Goal: Find contact information: Find contact information

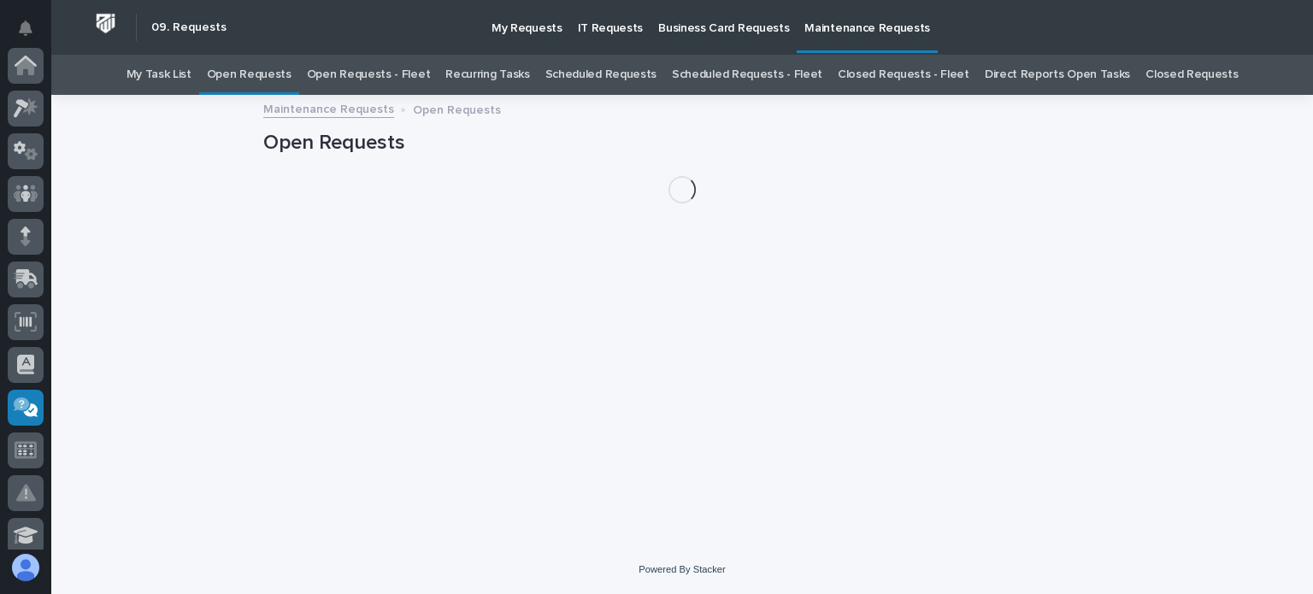
scroll to position [342, 0]
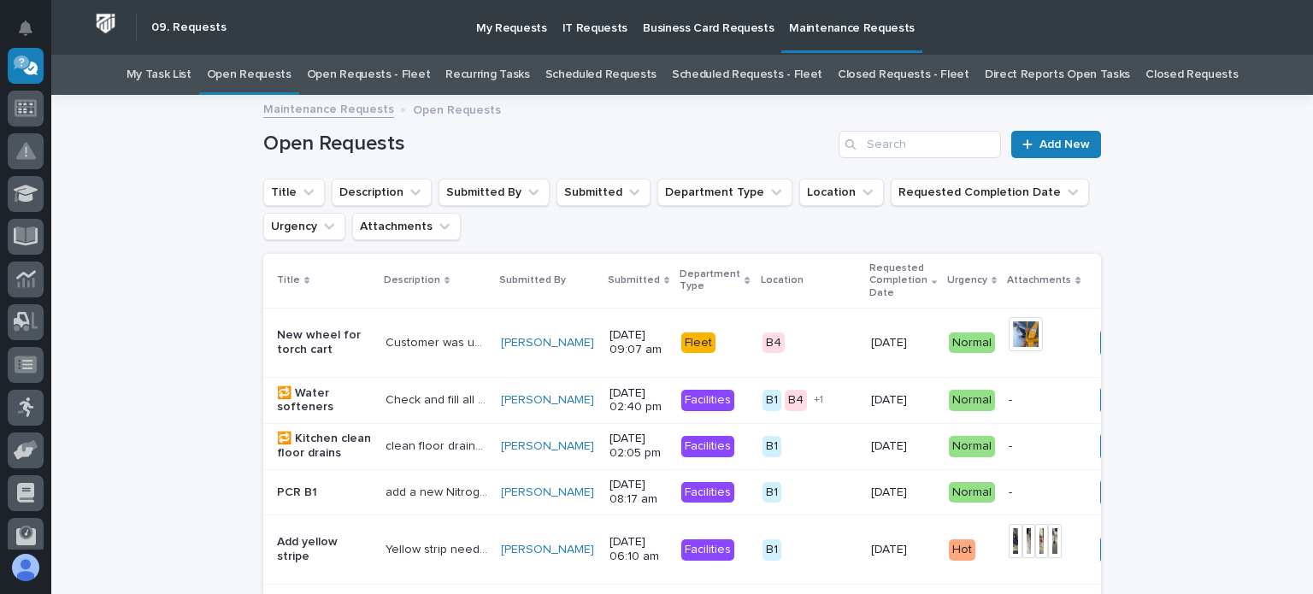
click at [386, 74] on link "Open Requests - Fleet" at bounding box center [369, 75] width 124 height 40
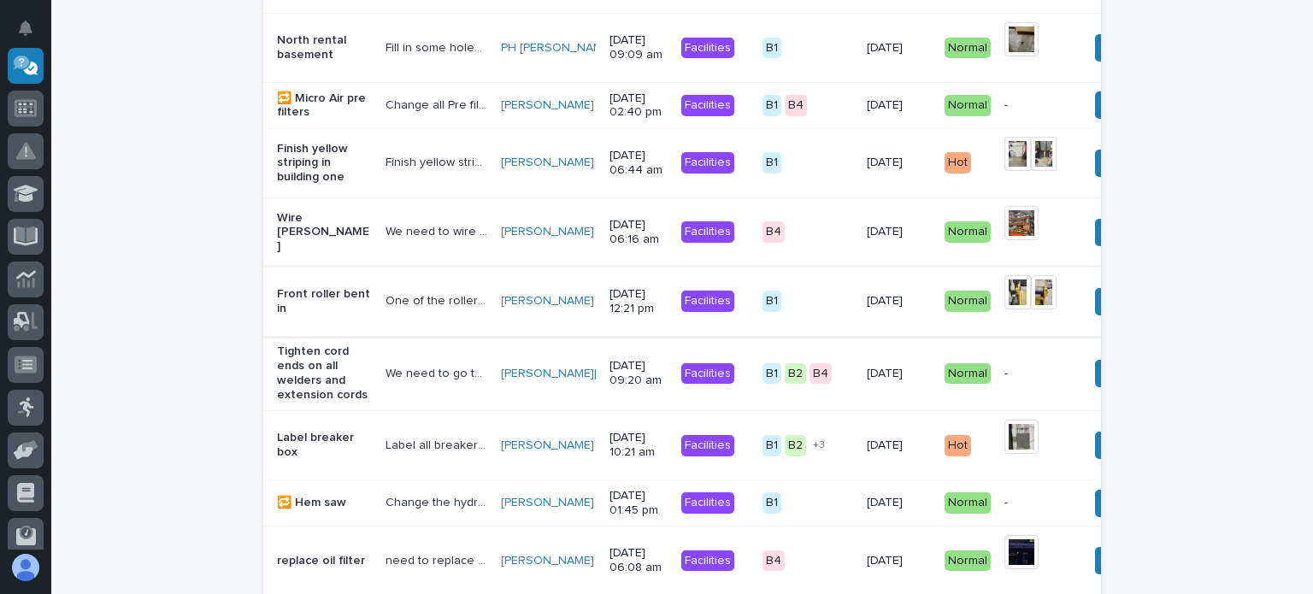
scroll to position [1422, 0]
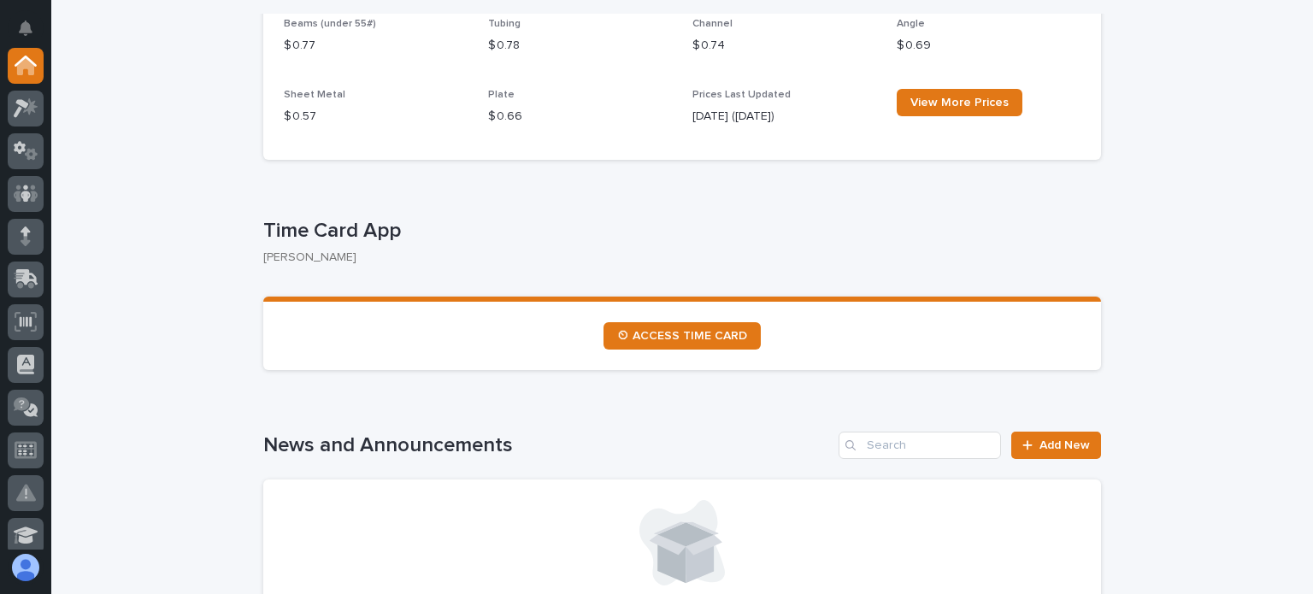
scroll to position [769, 0]
click at [645, 331] on span "⏲ ACCESS TIME CARD" at bounding box center [682, 335] width 130 height 12
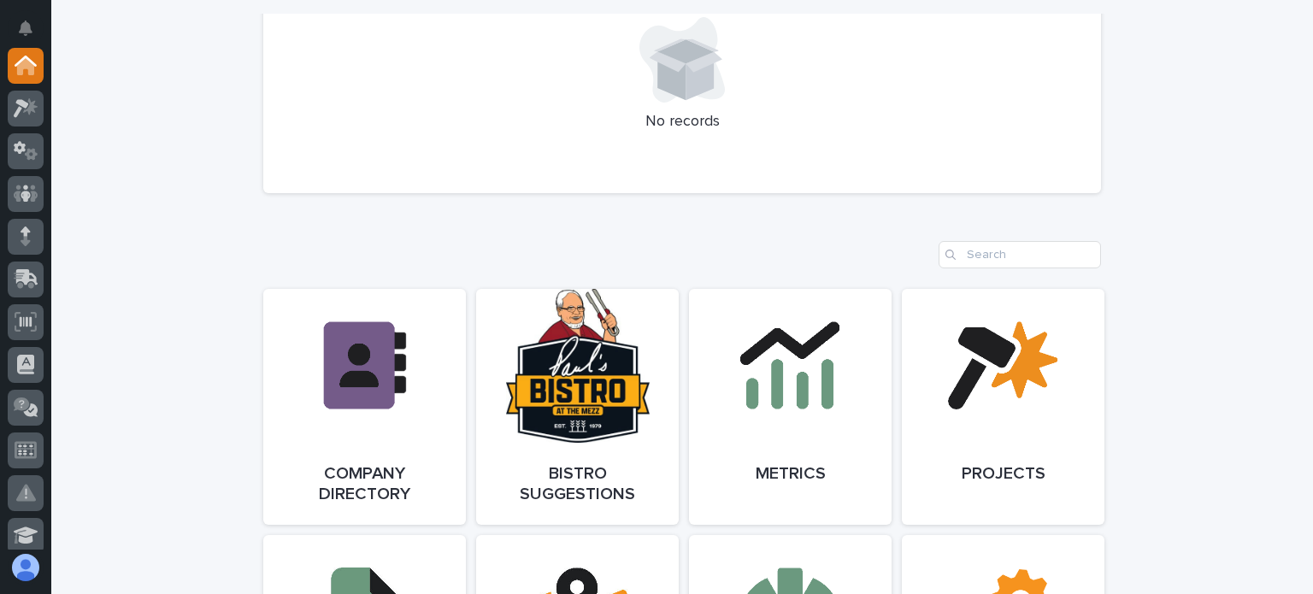
scroll to position [1282, 0]
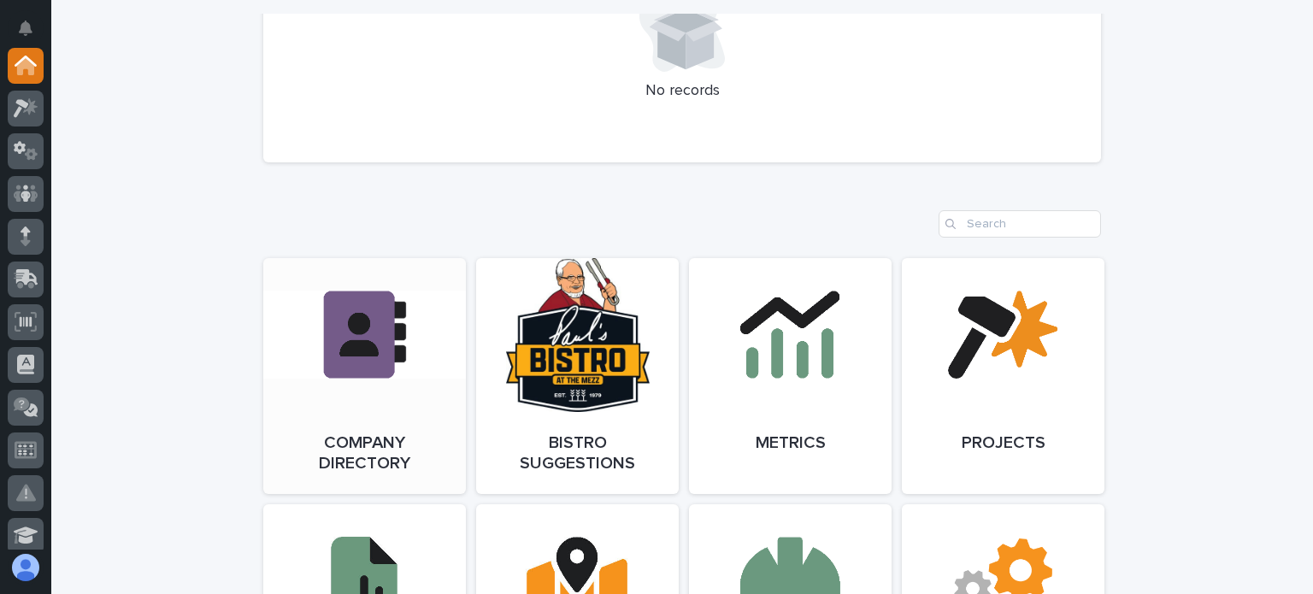
click at [413, 389] on link "Open Link" at bounding box center [364, 376] width 203 height 236
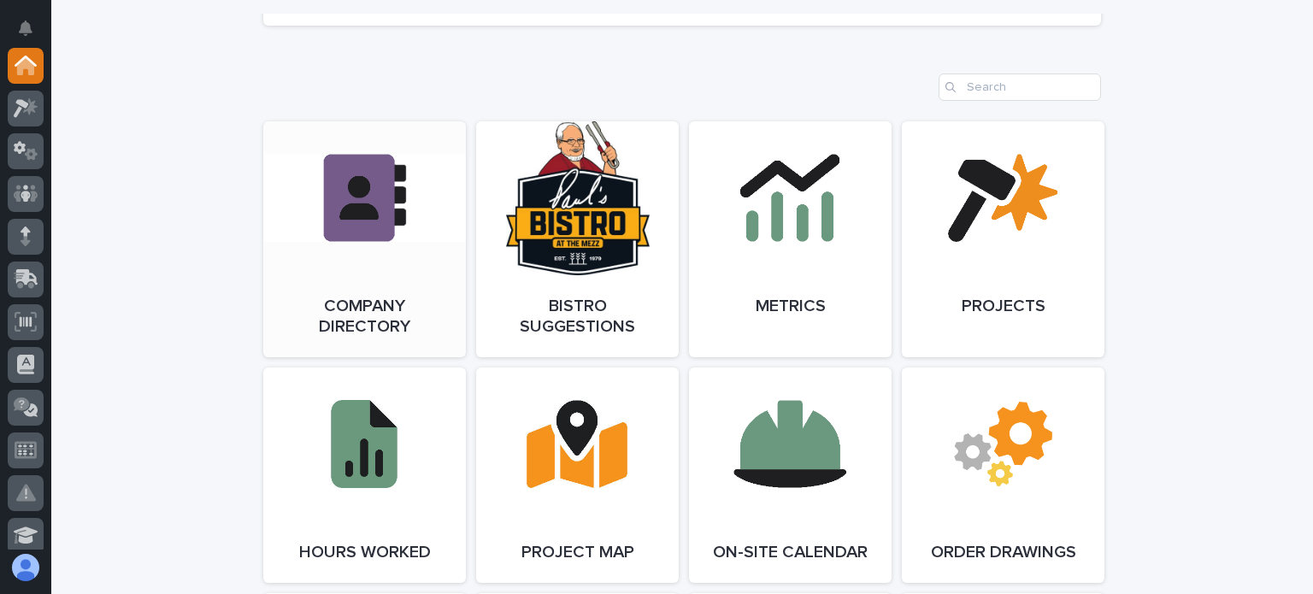
scroll to position [1453, 0]
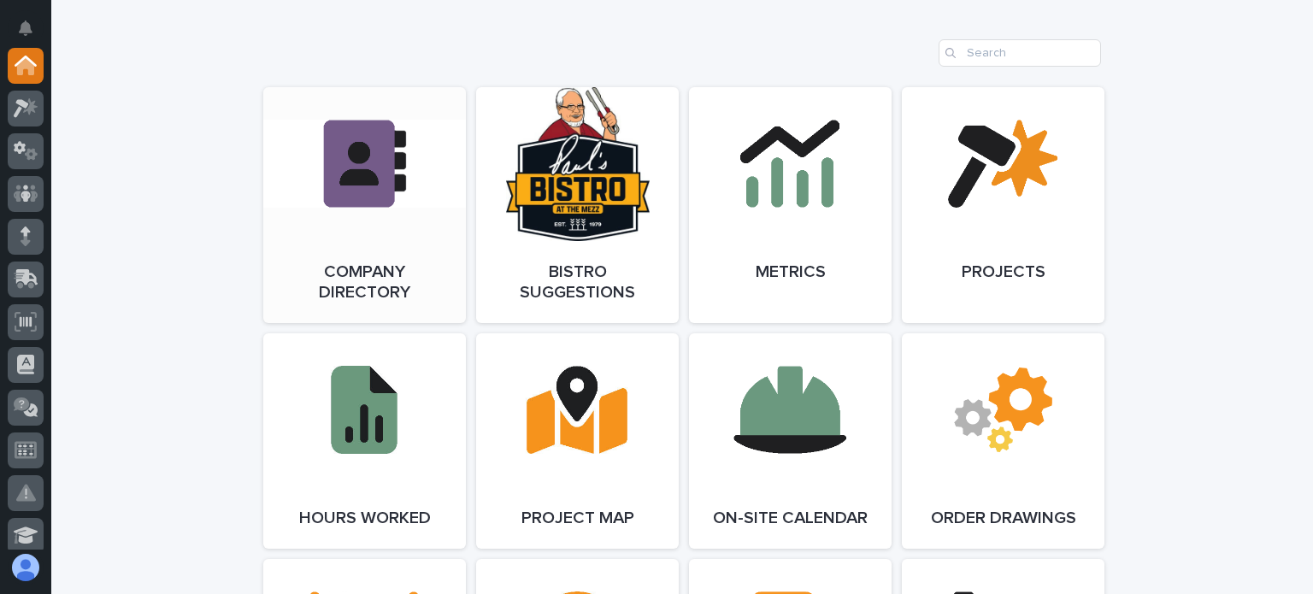
click at [354, 176] on link "Open Link" at bounding box center [364, 205] width 203 height 236
click at [366, 157] on link "Open Link" at bounding box center [364, 205] width 203 height 236
click at [332, 160] on link "Open Link" at bounding box center [364, 205] width 203 height 236
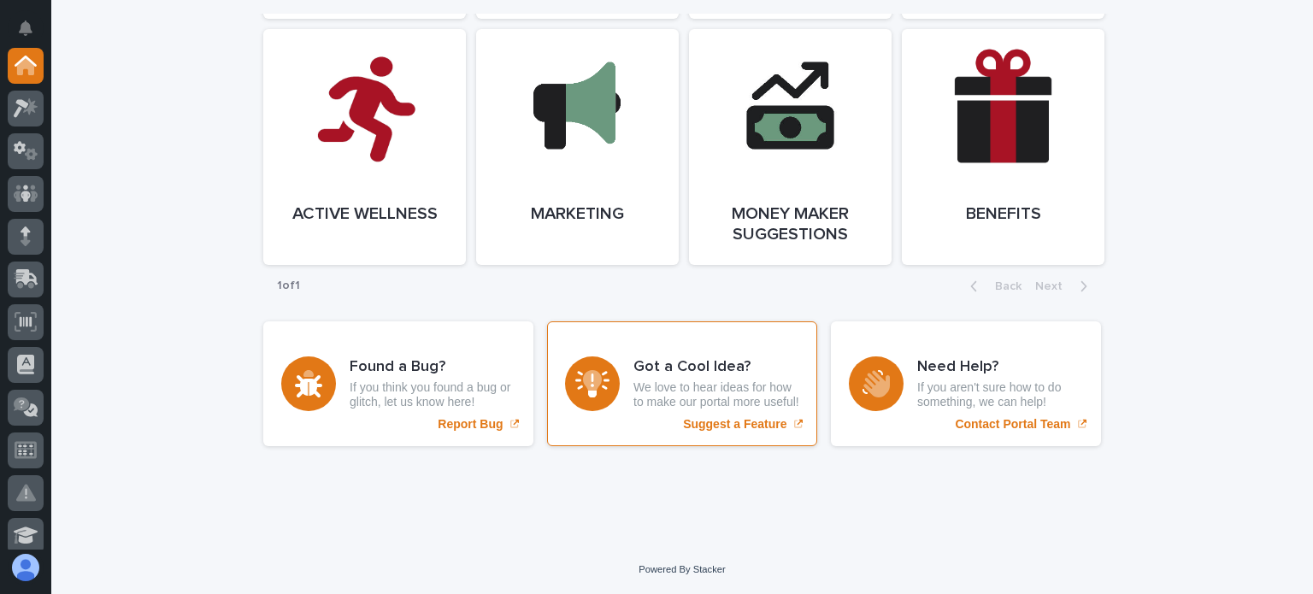
scroll to position [3438, 0]
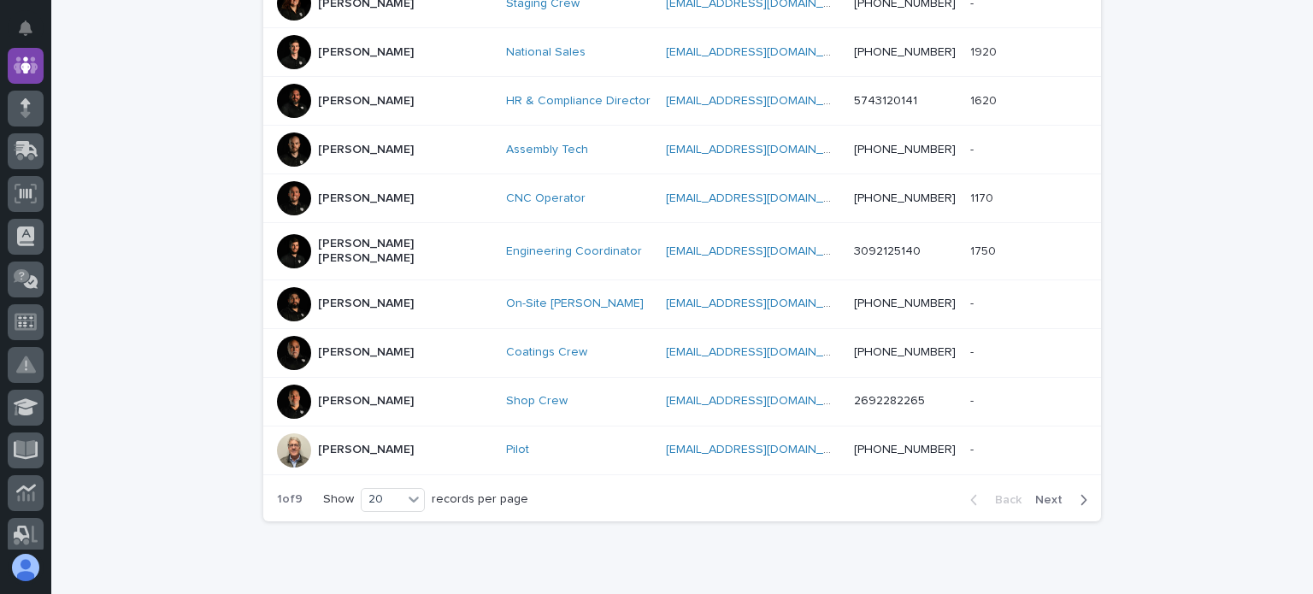
scroll to position [940, 0]
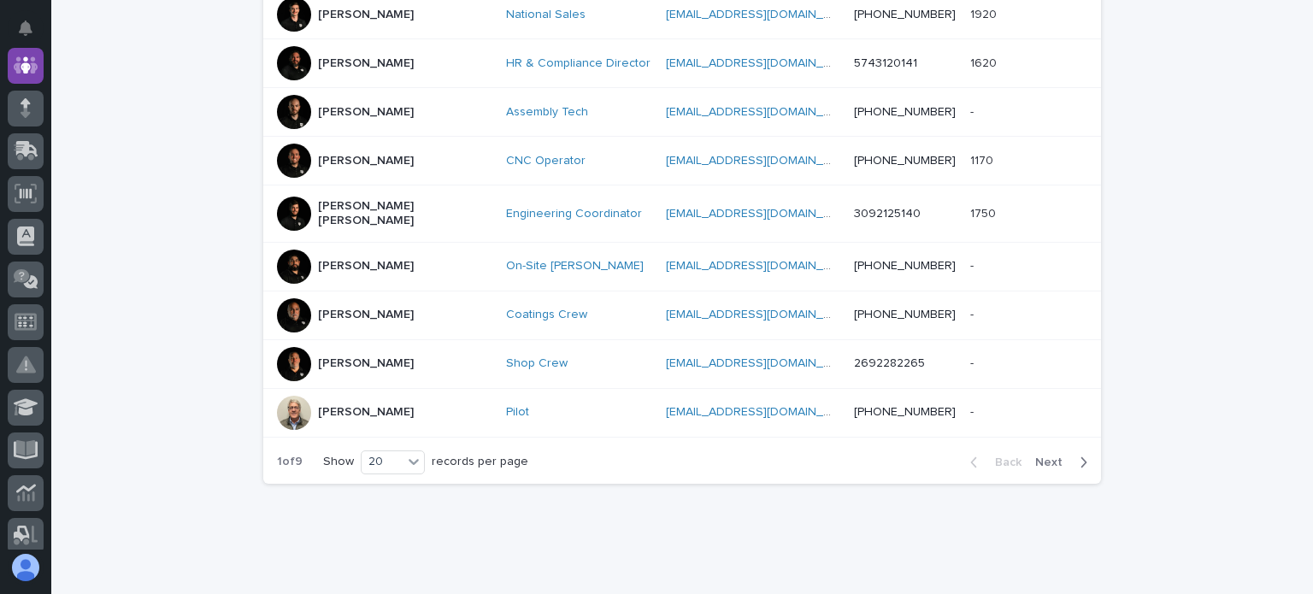
click at [1047, 456] on span "Next" at bounding box center [1054, 462] width 38 height 12
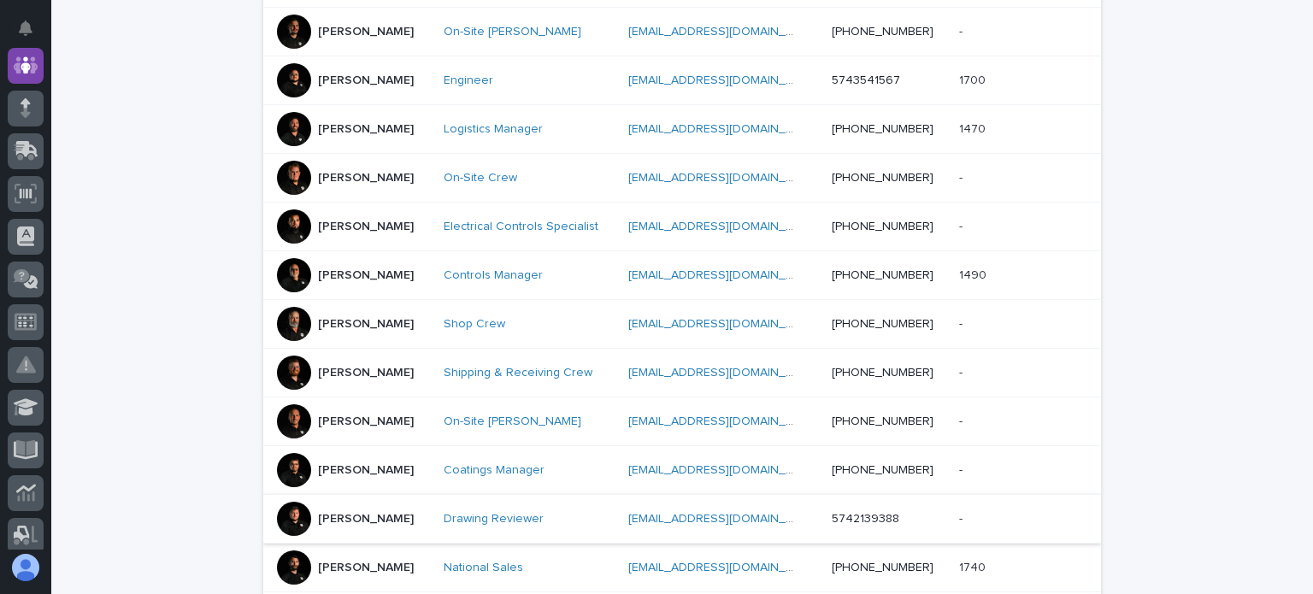
scroll to position [855, 0]
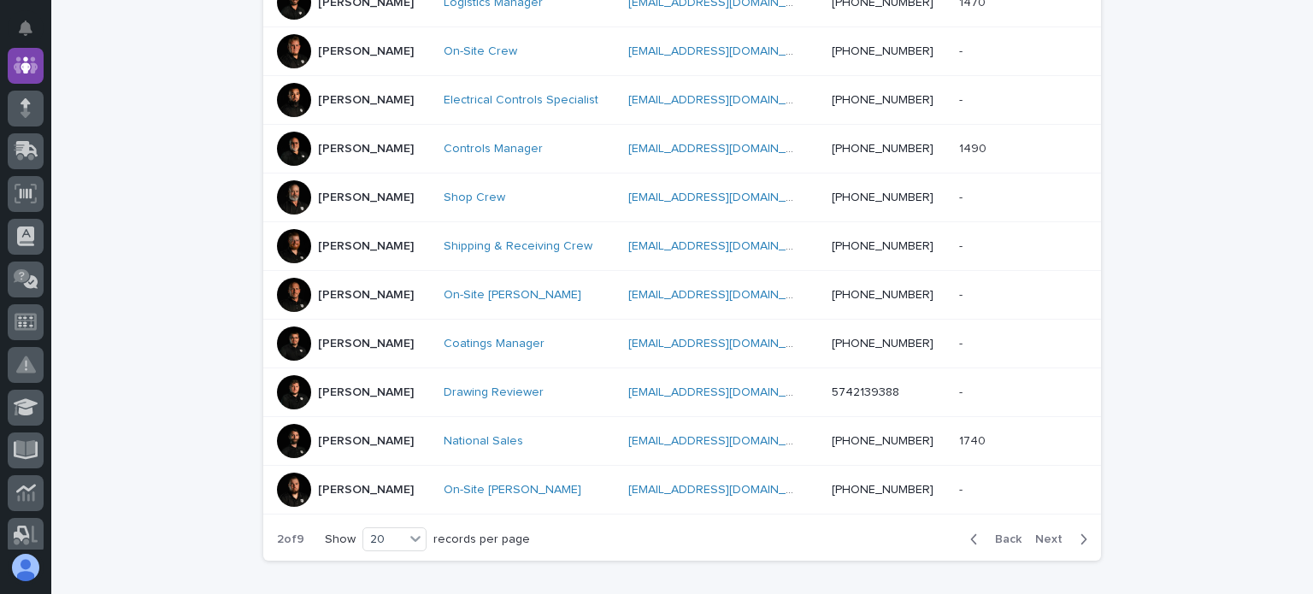
click at [1040, 533] on span "Next" at bounding box center [1054, 539] width 38 height 12
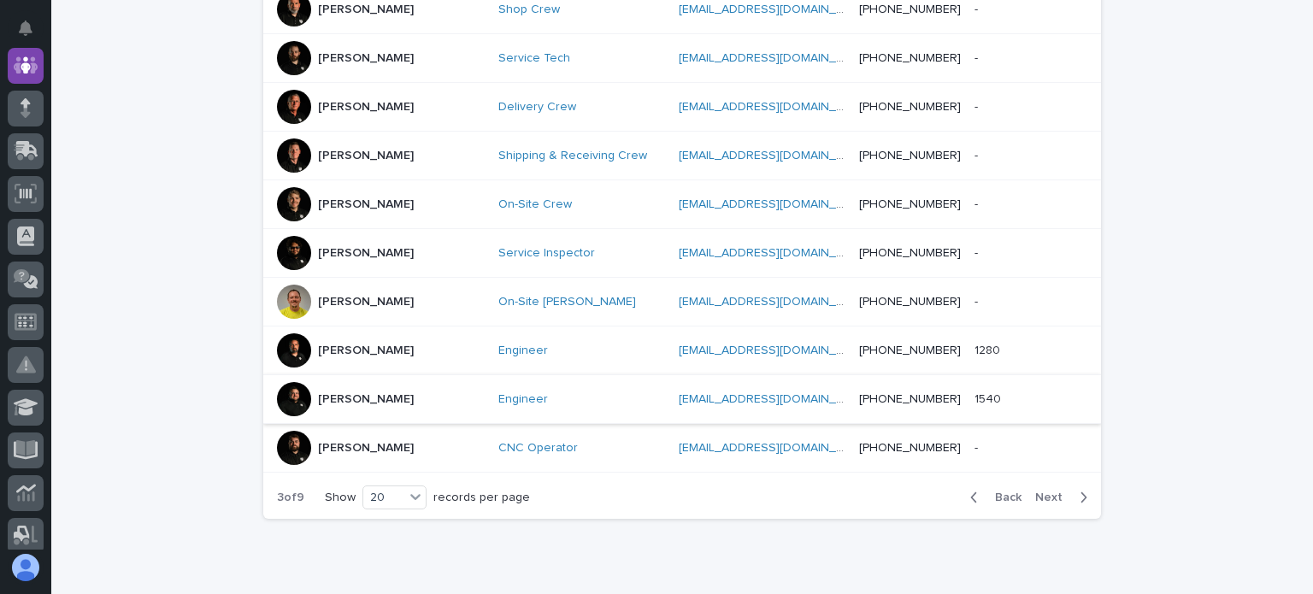
scroll to position [940, 0]
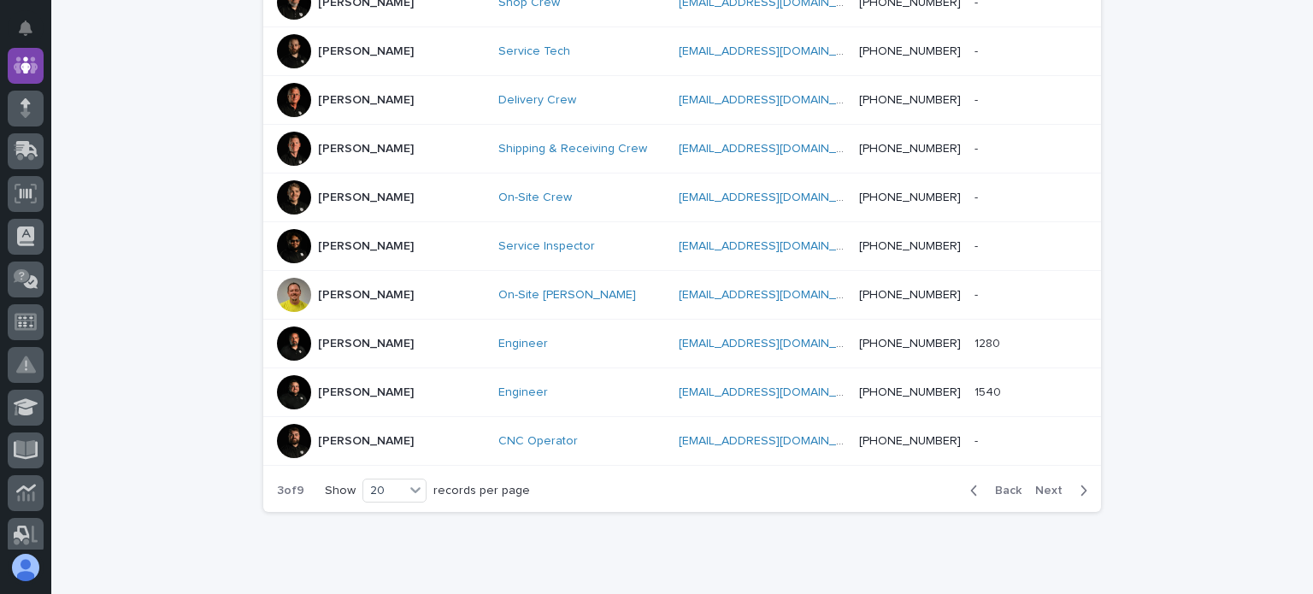
click at [1038, 485] on span "Next" at bounding box center [1054, 491] width 38 height 12
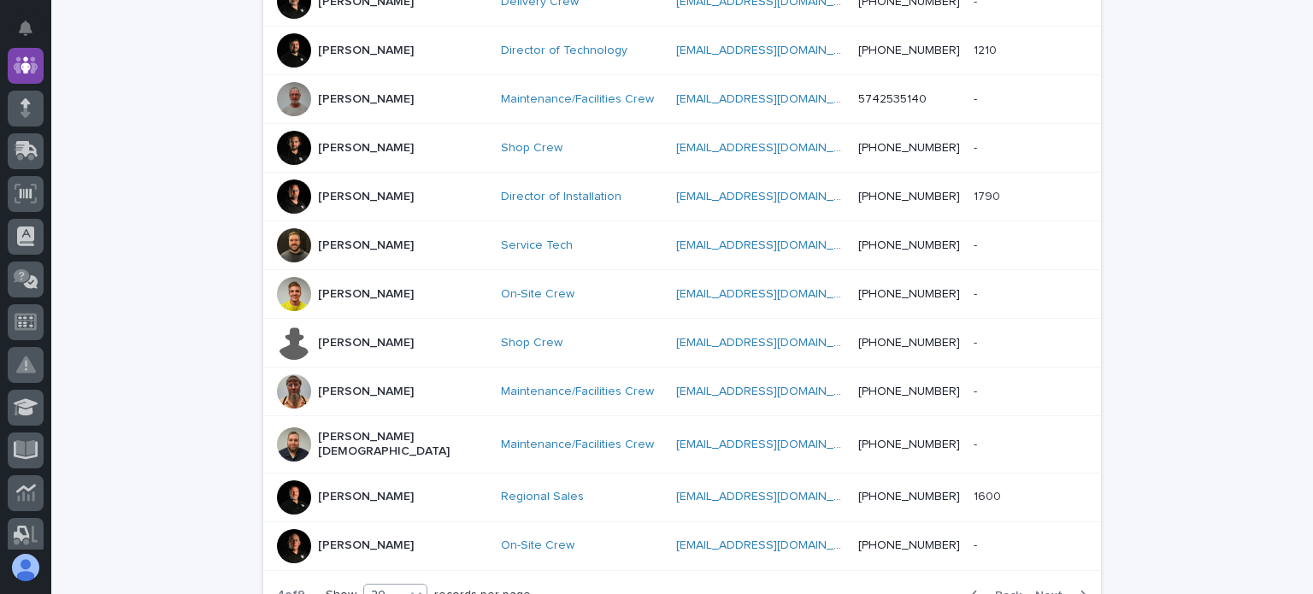
scroll to position [940, 0]
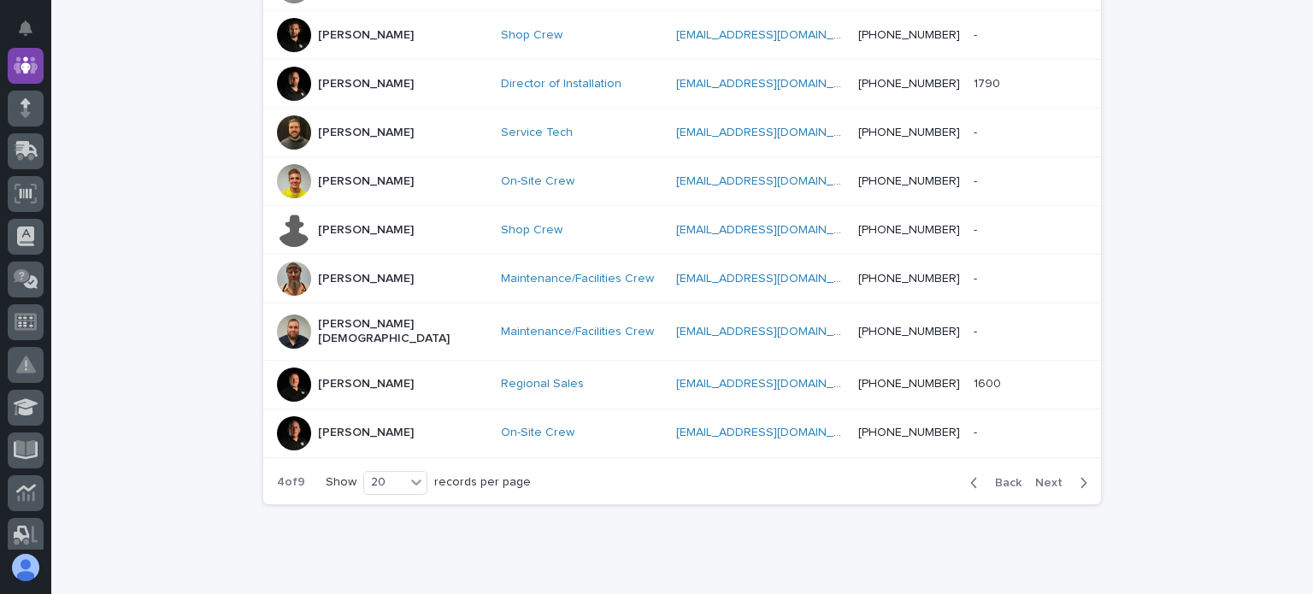
click at [1048, 477] on span "Next" at bounding box center [1054, 483] width 38 height 12
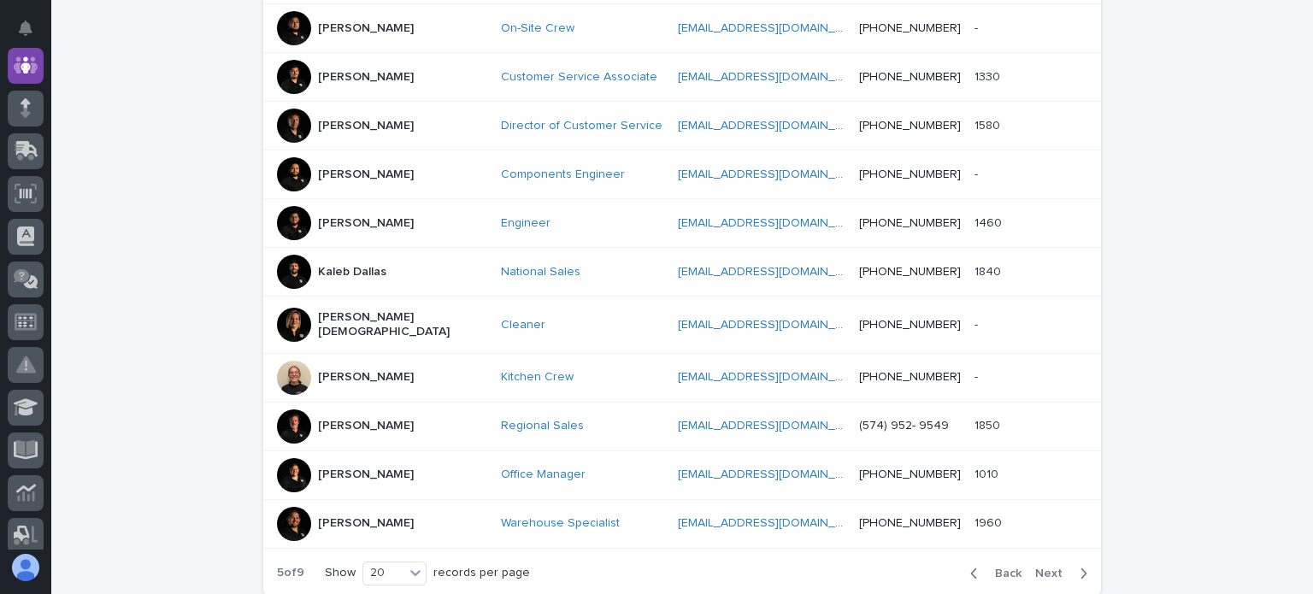
scroll to position [940, 0]
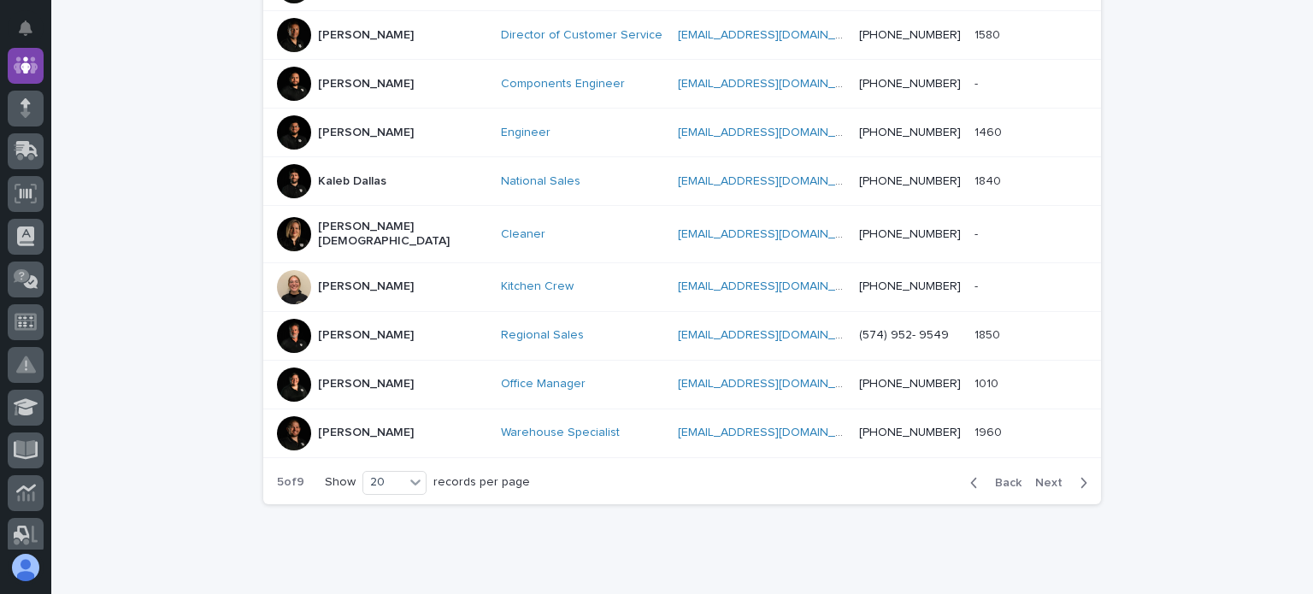
click at [1050, 475] on button "Next" at bounding box center [1064, 482] width 73 height 15
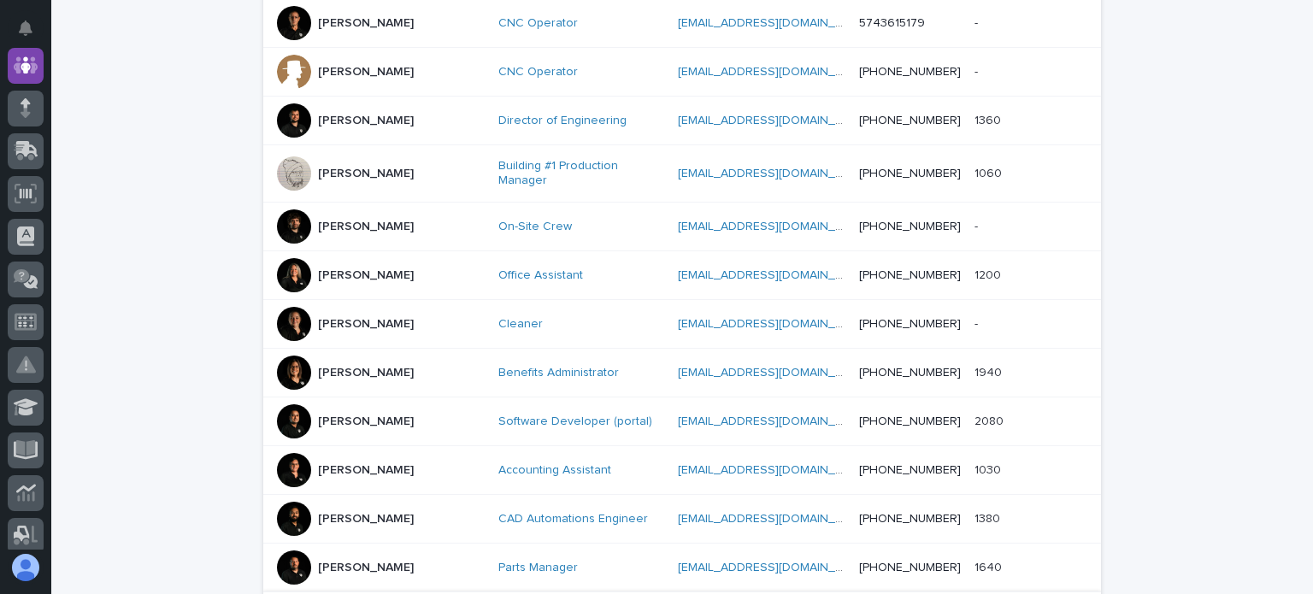
scroll to position [855, 0]
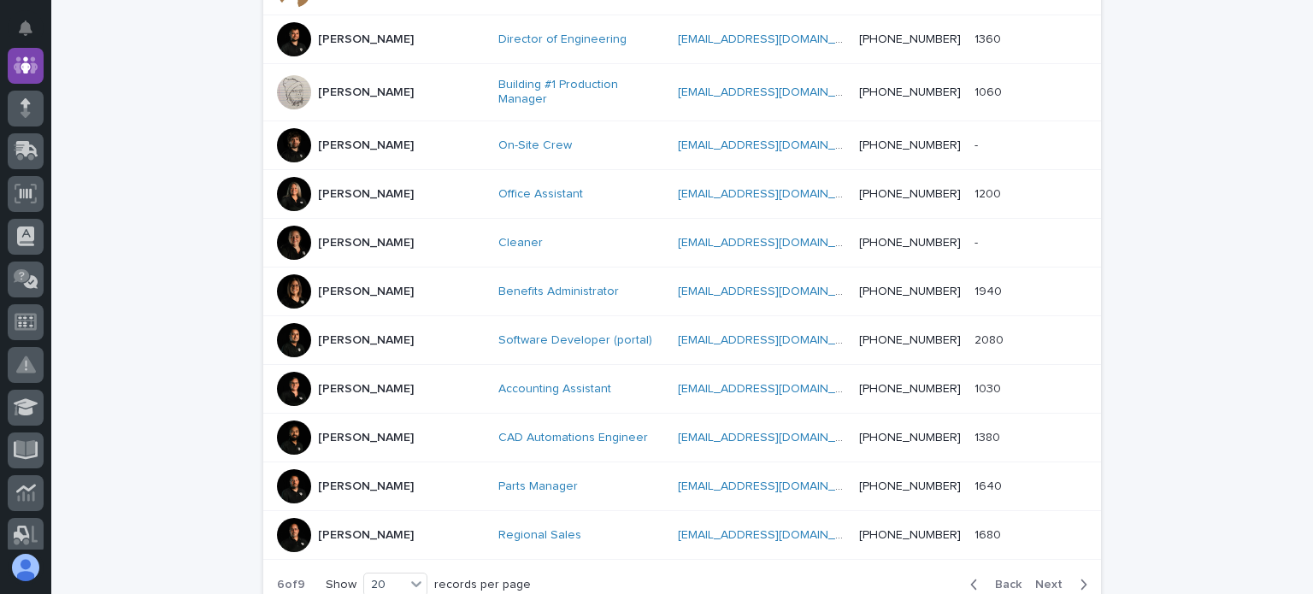
click at [1039, 579] on span "Next" at bounding box center [1054, 585] width 38 height 12
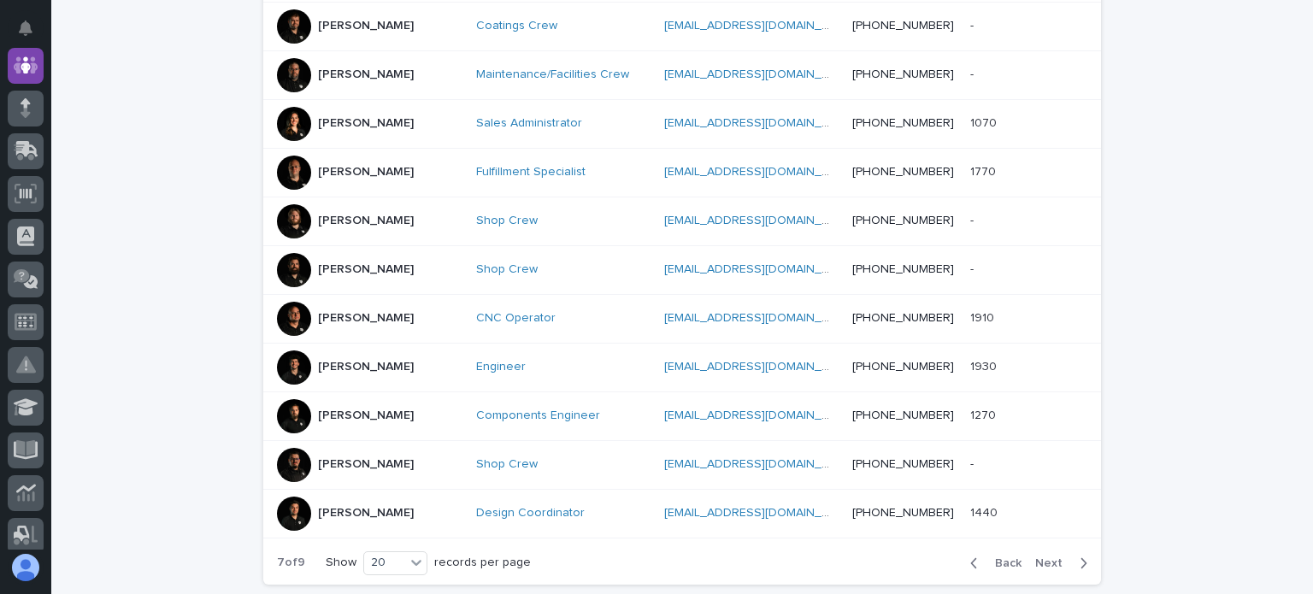
scroll to position [940, 0]
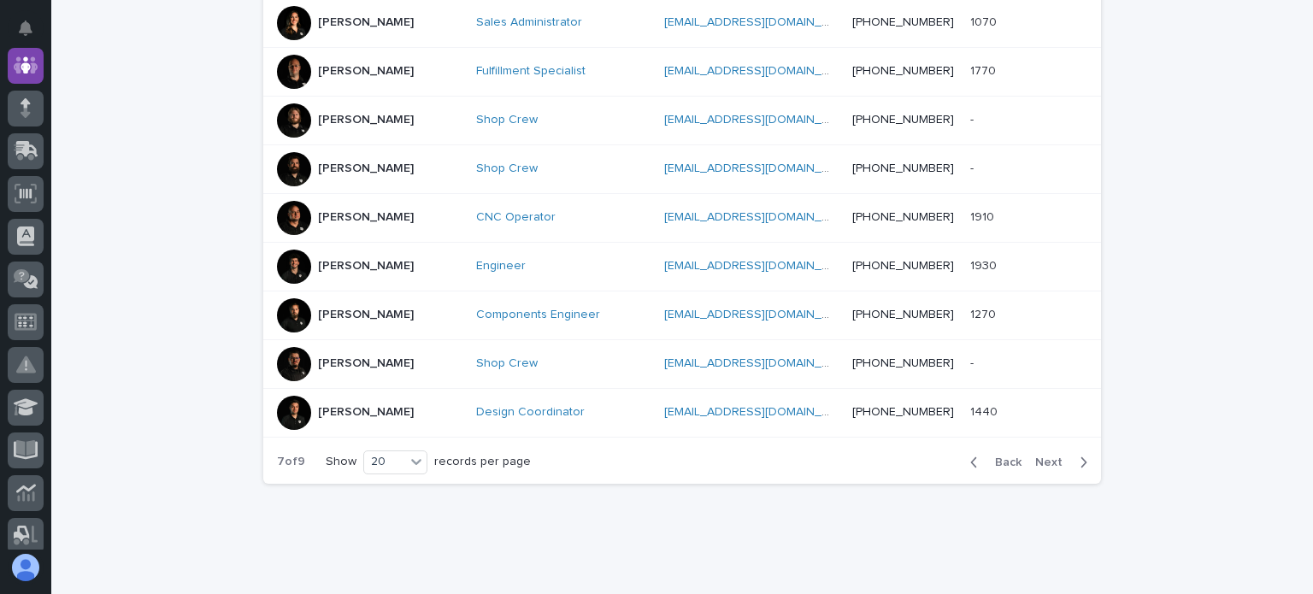
click at [1051, 456] on span "Next" at bounding box center [1054, 462] width 38 height 12
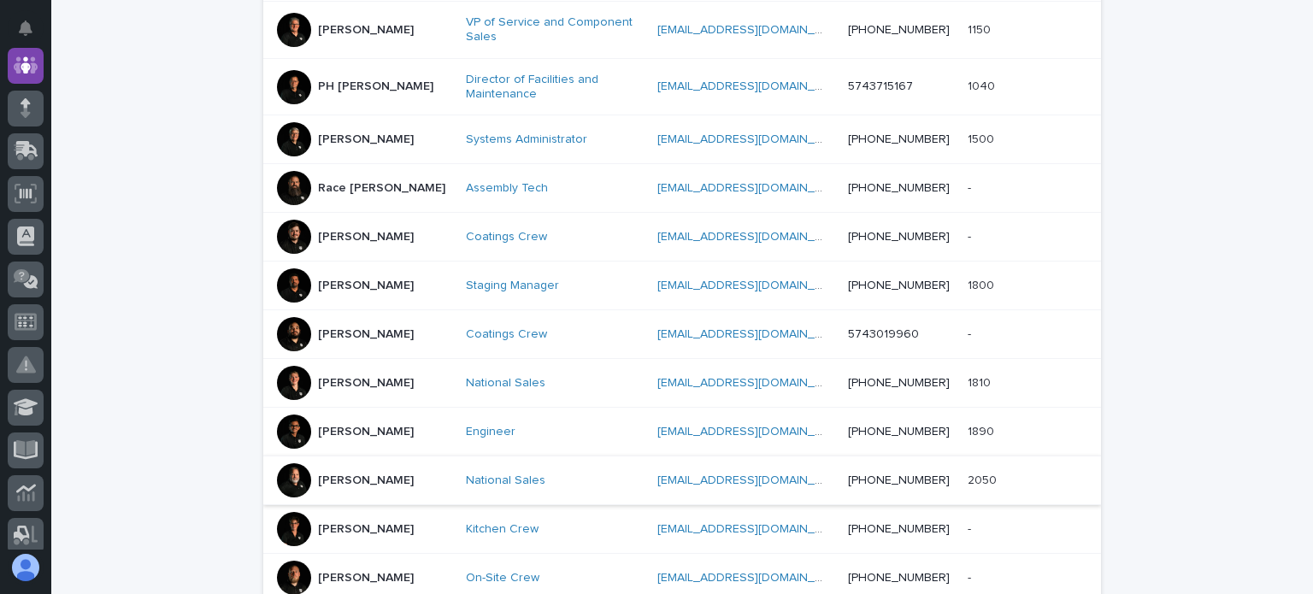
scroll to position [598, 0]
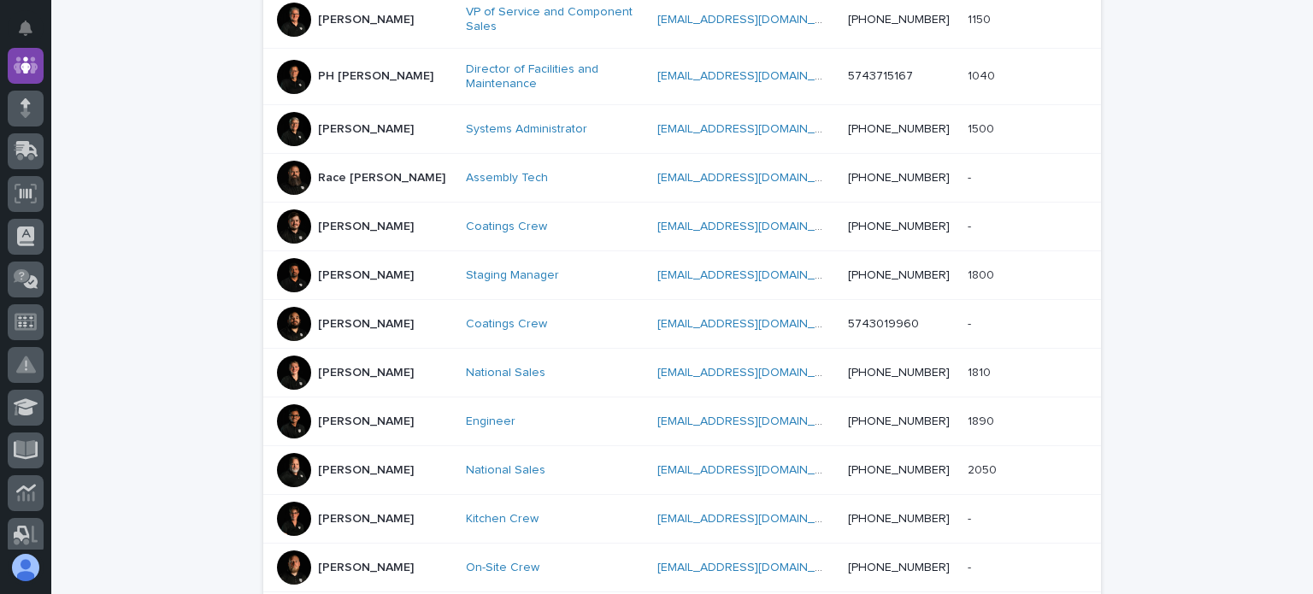
click at [297, 505] on div at bounding box center [294, 519] width 34 height 34
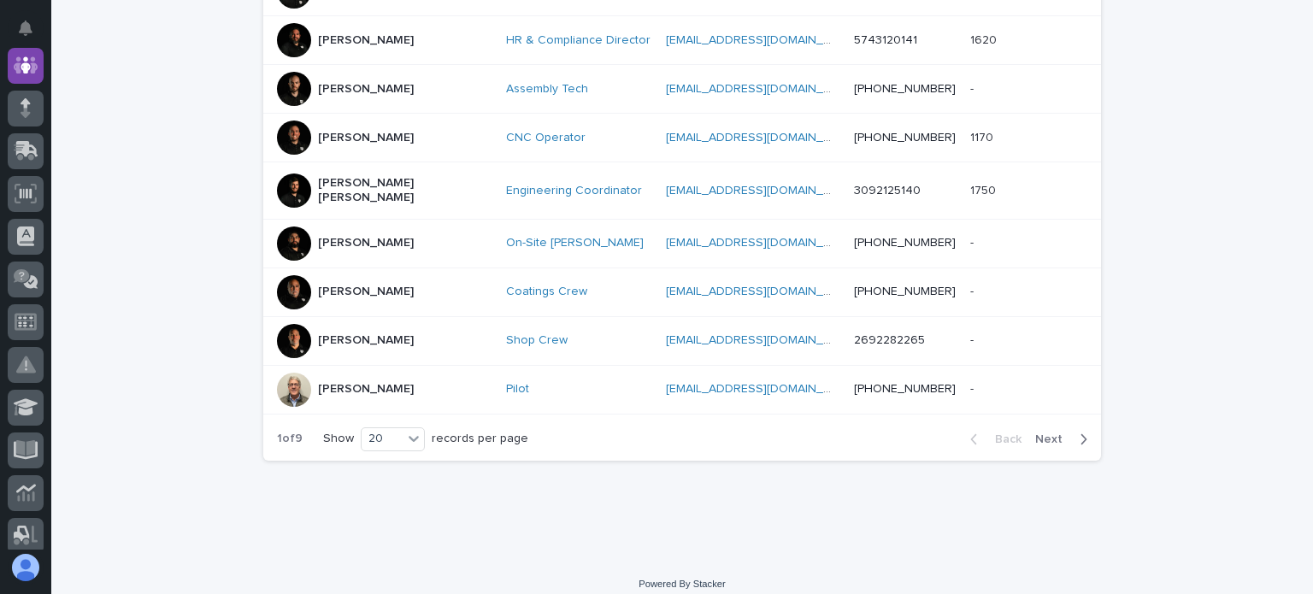
scroll to position [964, 0]
click at [1042, 433] on span "Next" at bounding box center [1054, 439] width 38 height 12
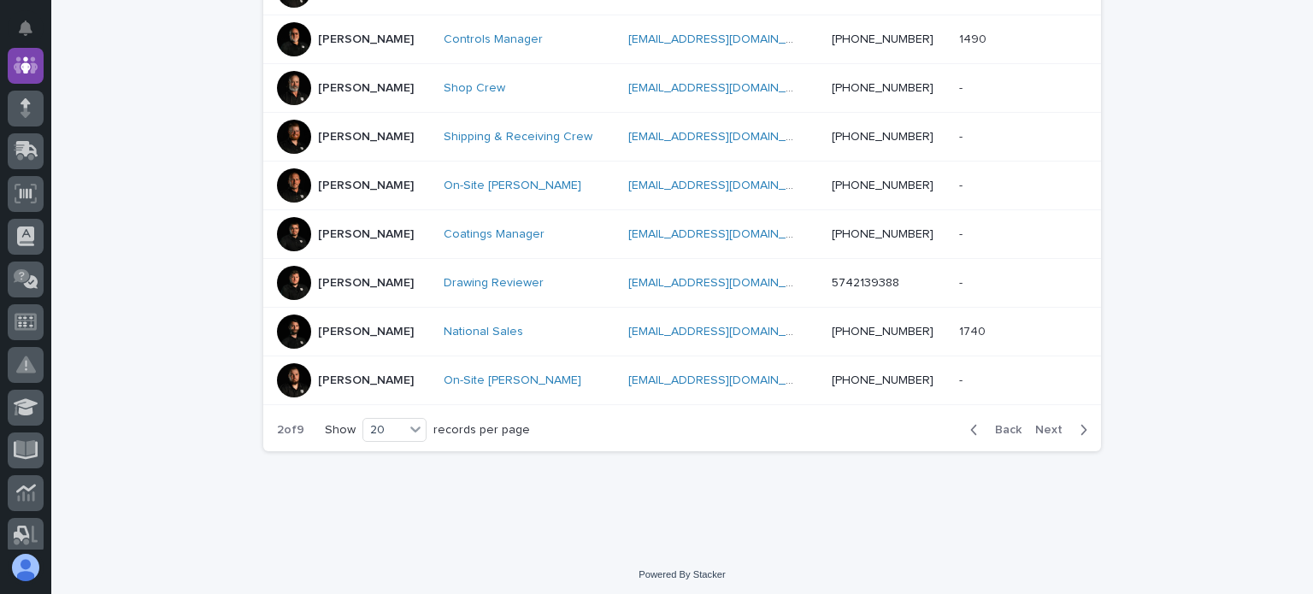
click at [1043, 422] on button "Next" at bounding box center [1064, 429] width 73 height 15
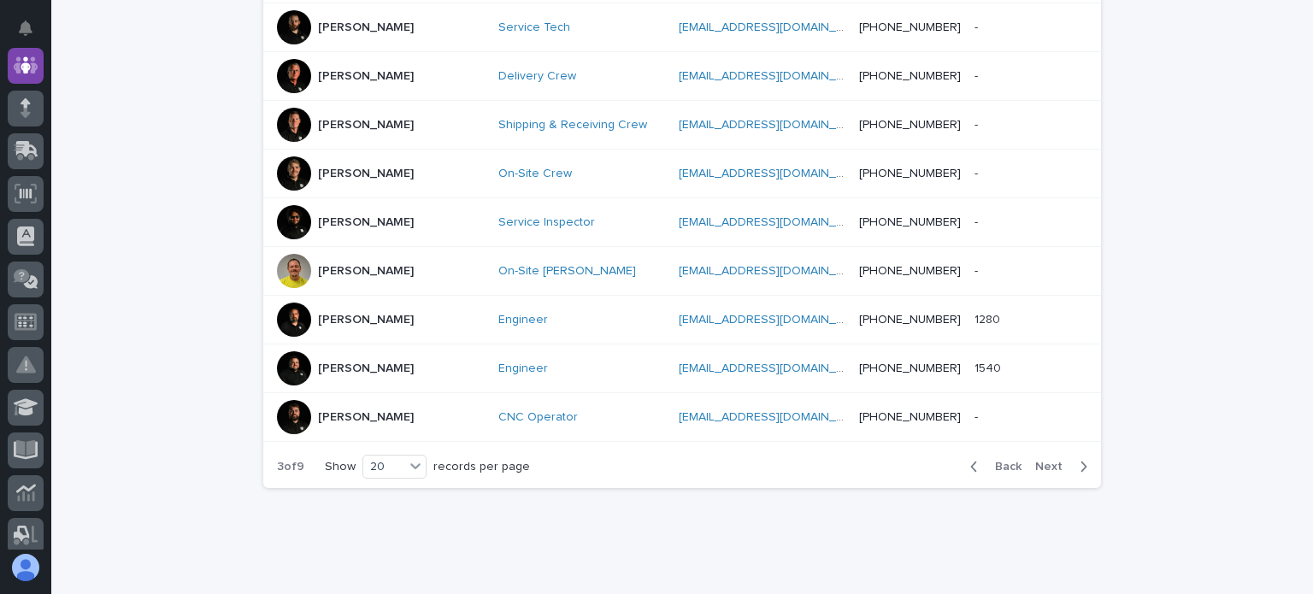
click at [1043, 461] on span "Next" at bounding box center [1054, 467] width 38 height 12
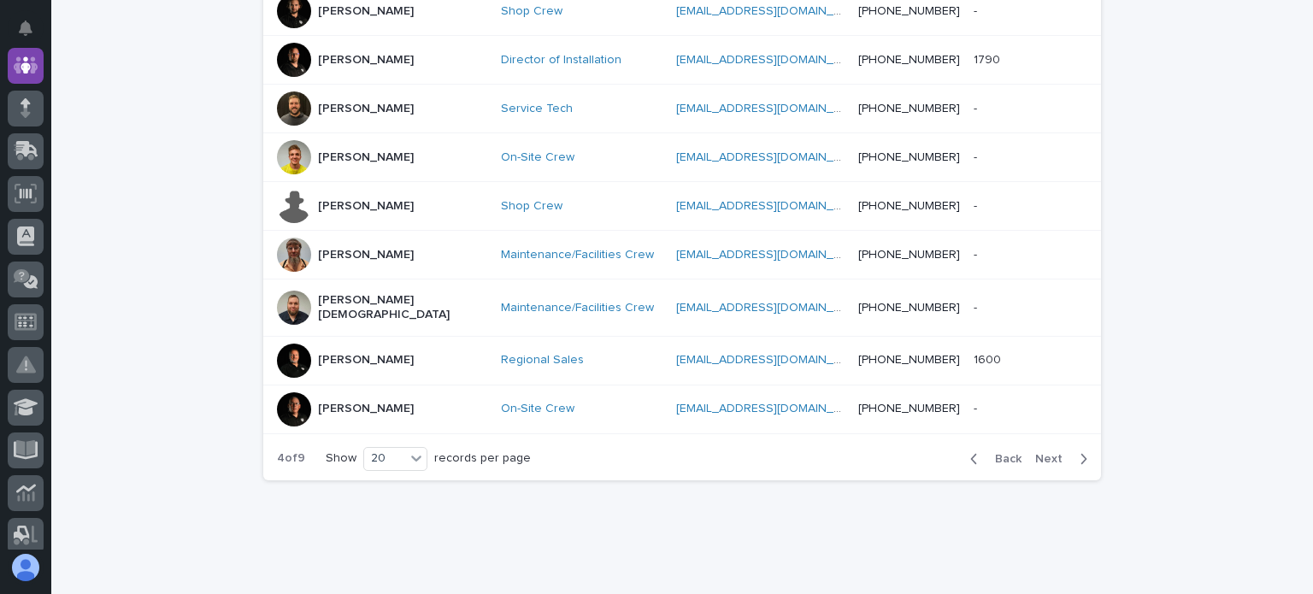
click at [1049, 453] on span "Next" at bounding box center [1054, 459] width 38 height 12
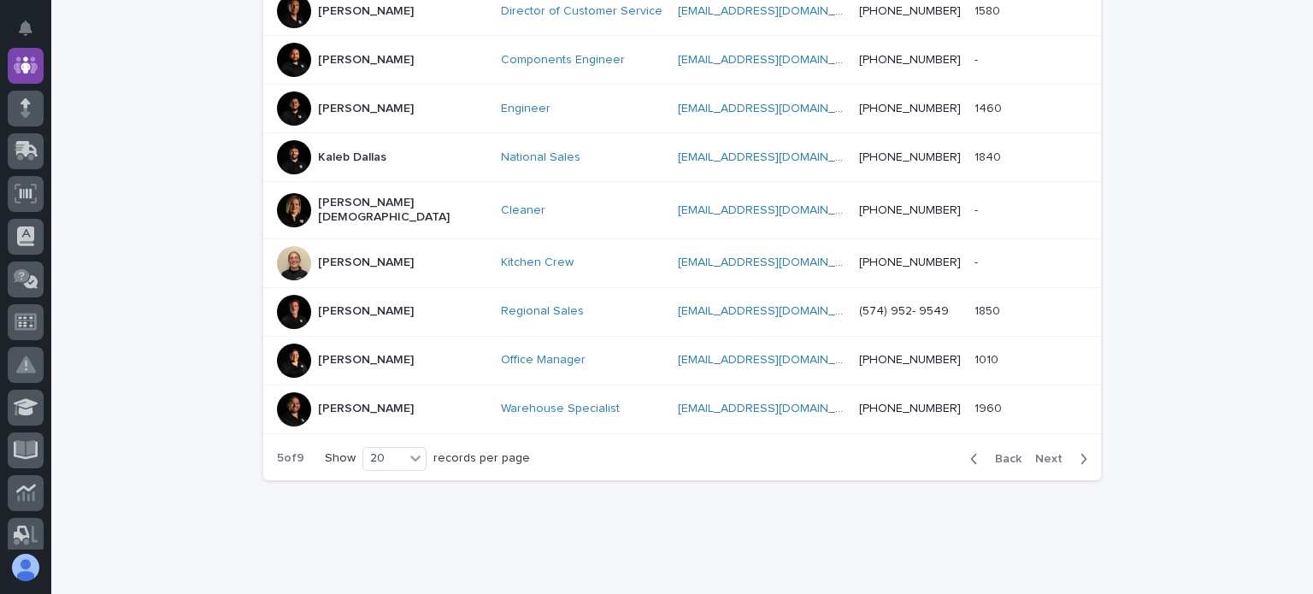
click at [1049, 453] on span "Next" at bounding box center [1054, 459] width 38 height 12
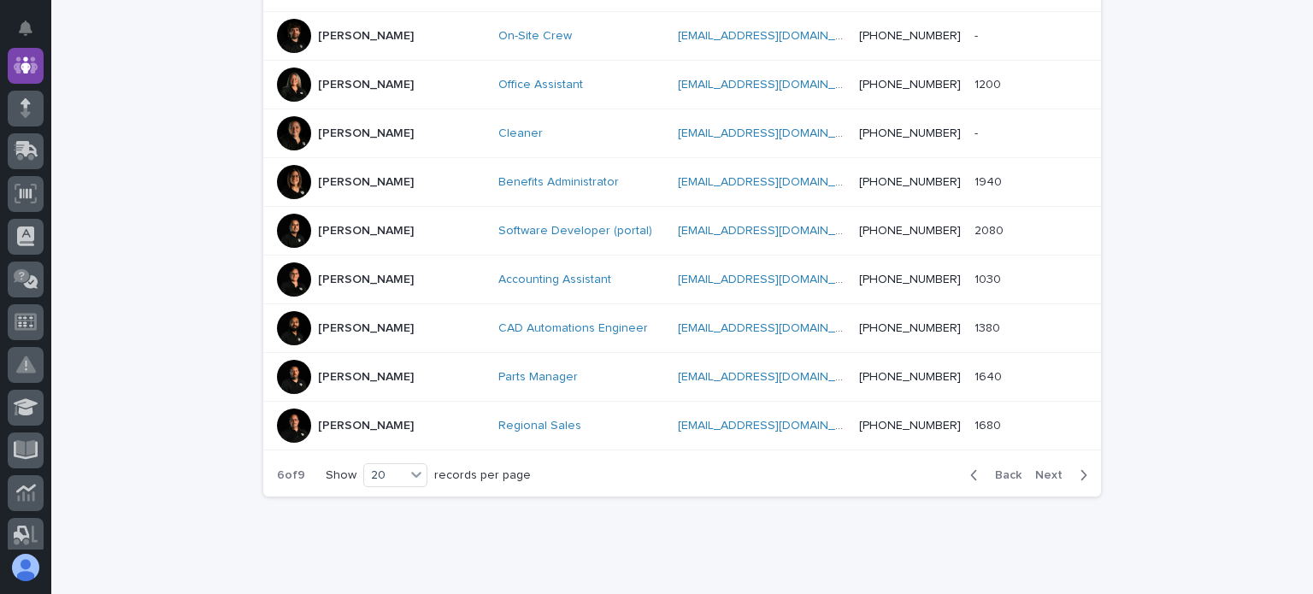
click at [1049, 454] on div "Back Next" at bounding box center [1029, 475] width 144 height 43
click at [294, 165] on div at bounding box center [294, 182] width 34 height 34
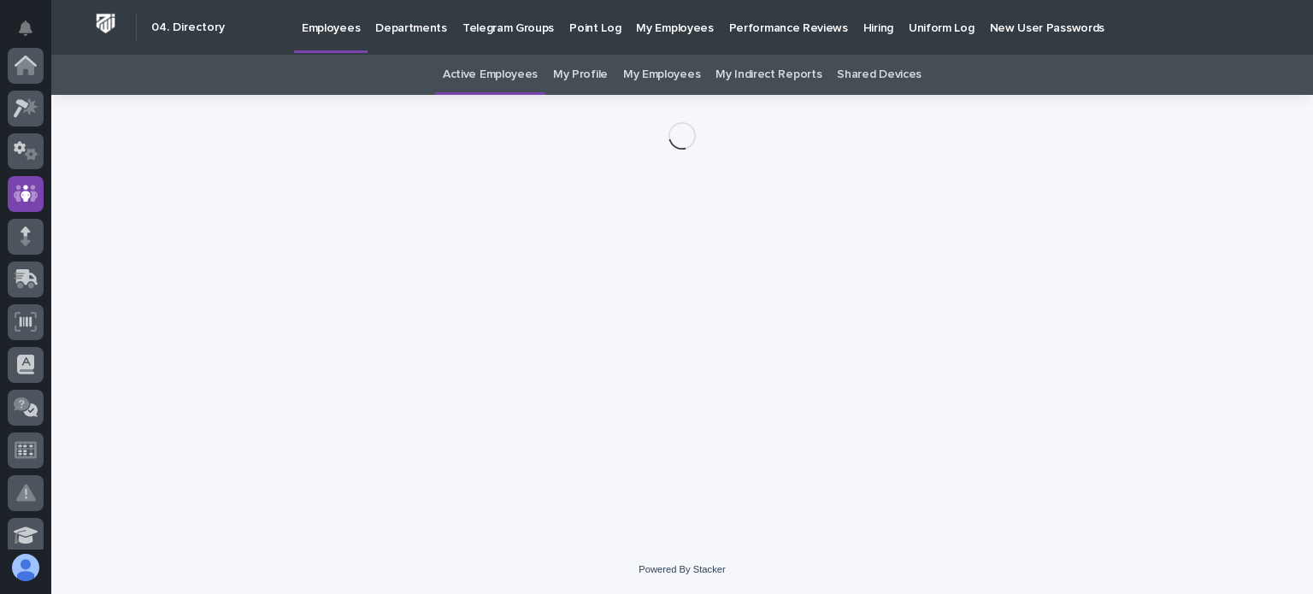
scroll to position [128, 0]
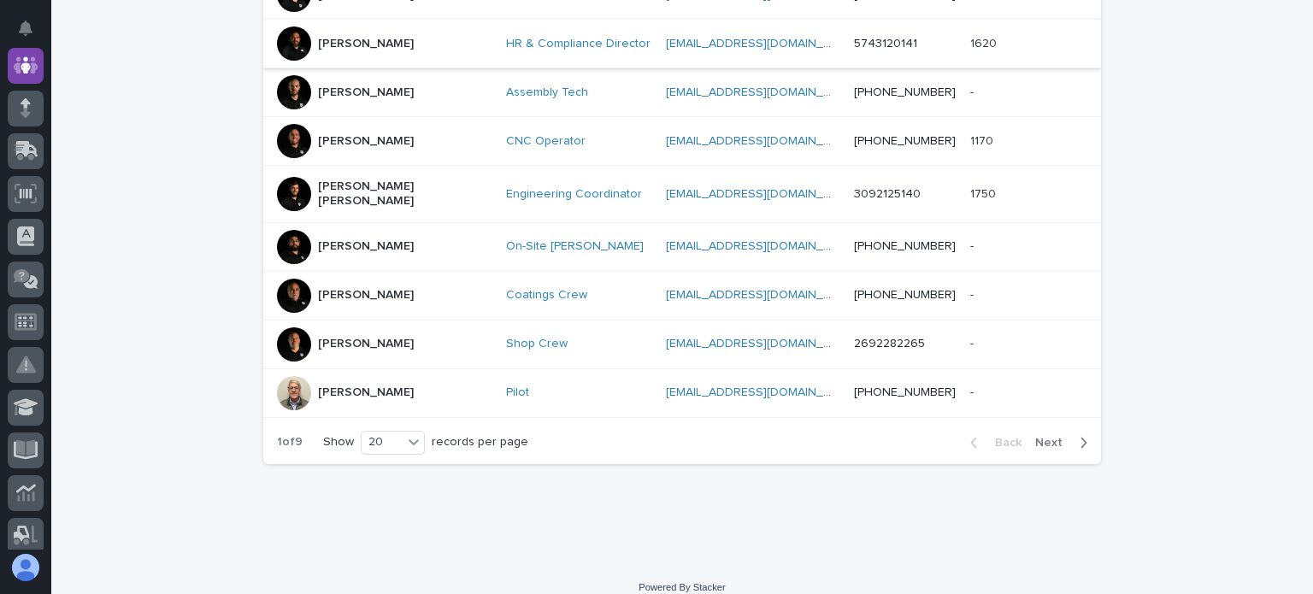
scroll to position [964, 0]
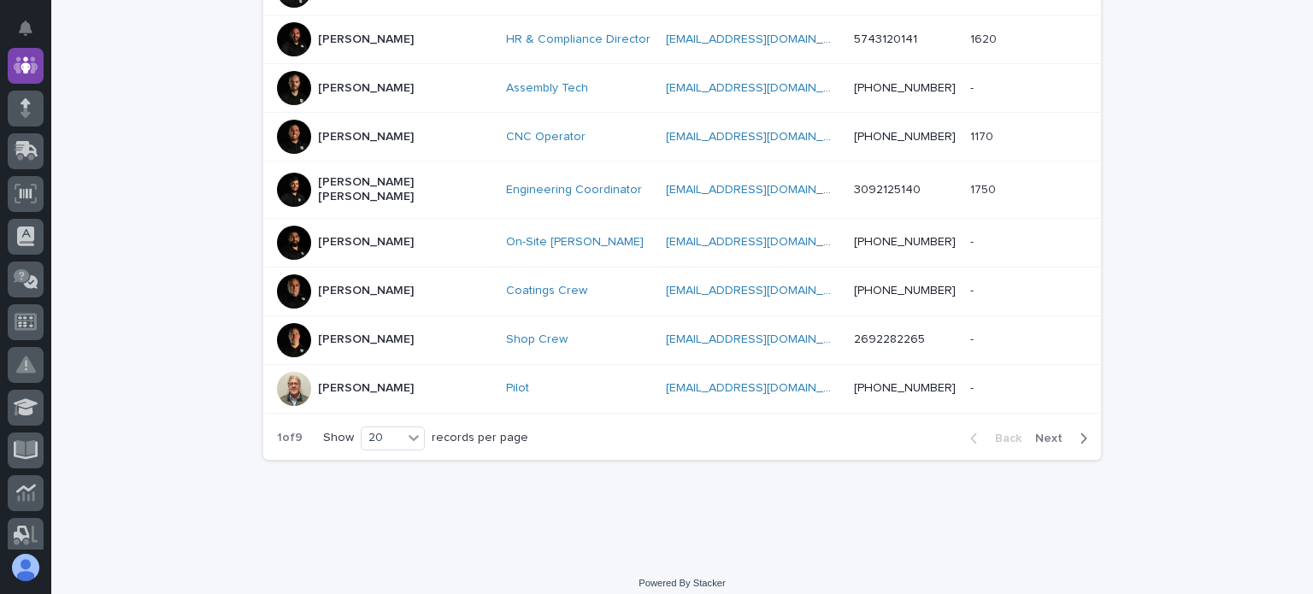
click at [1036, 431] on button "Next" at bounding box center [1064, 438] width 73 height 15
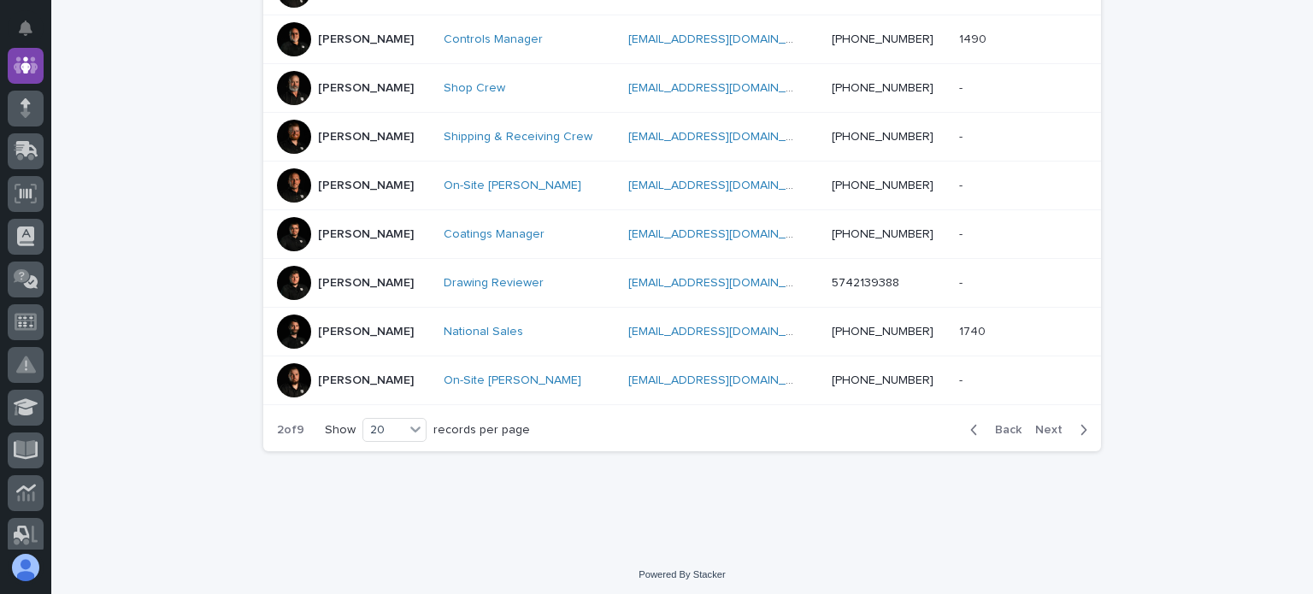
click at [1044, 424] on span "Next" at bounding box center [1054, 430] width 38 height 12
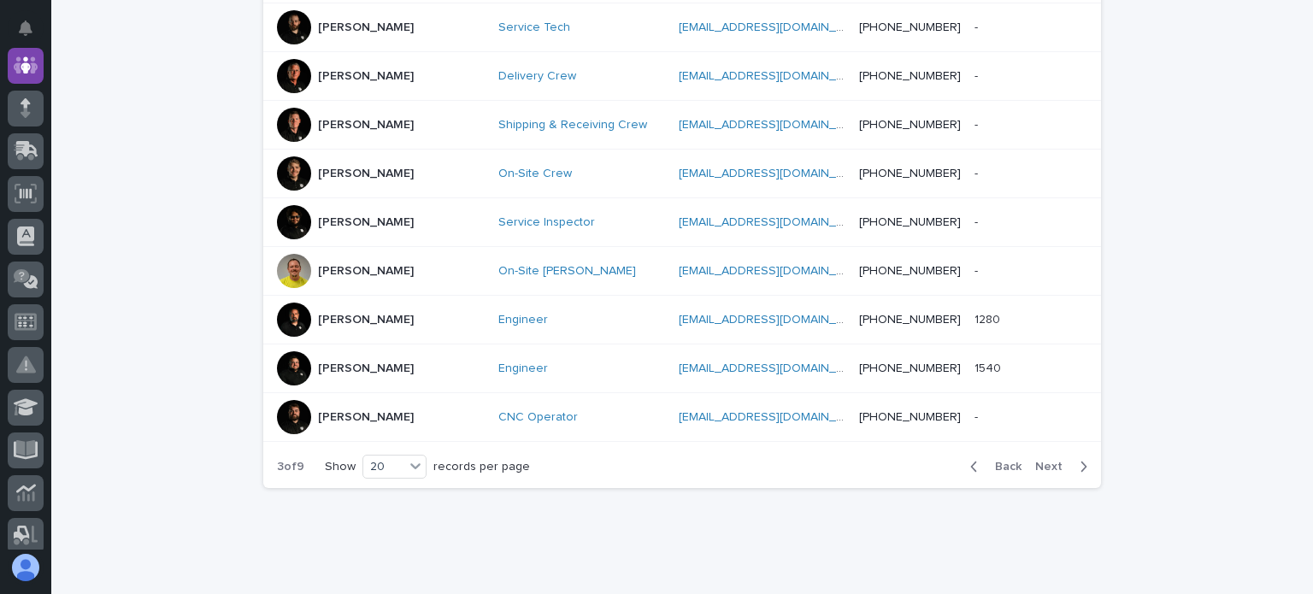
click at [1035, 461] on span "Next" at bounding box center [1054, 467] width 38 height 12
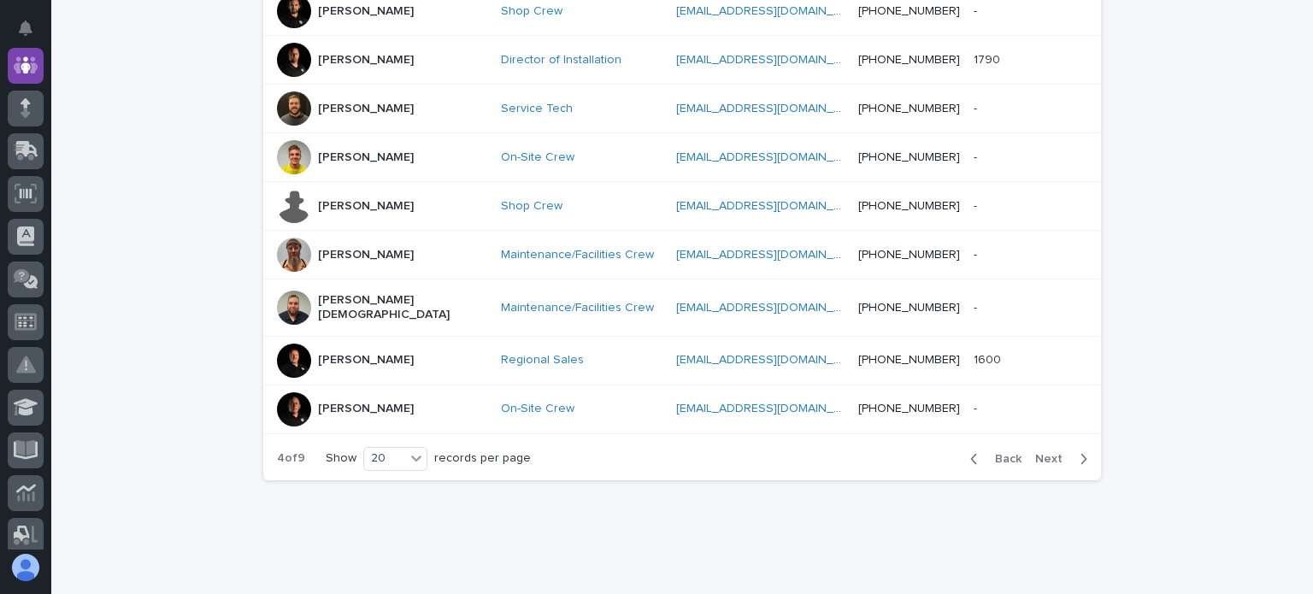
click at [1045, 453] on span "Next" at bounding box center [1054, 459] width 38 height 12
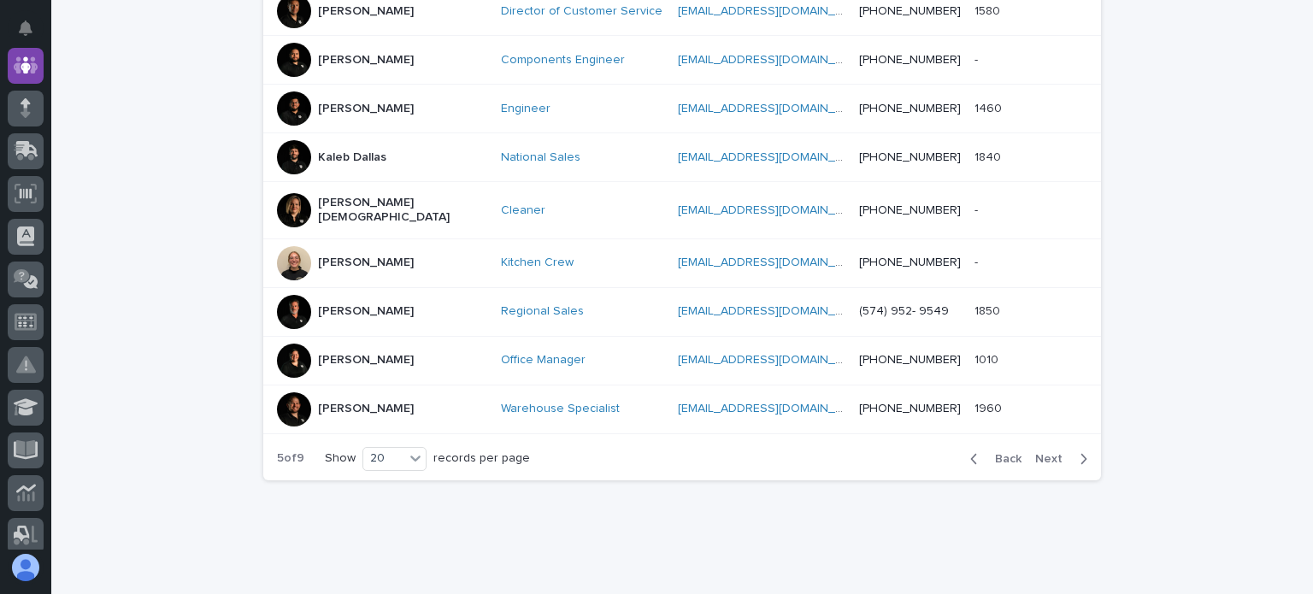
click at [1045, 453] on span "Next" at bounding box center [1054, 459] width 38 height 12
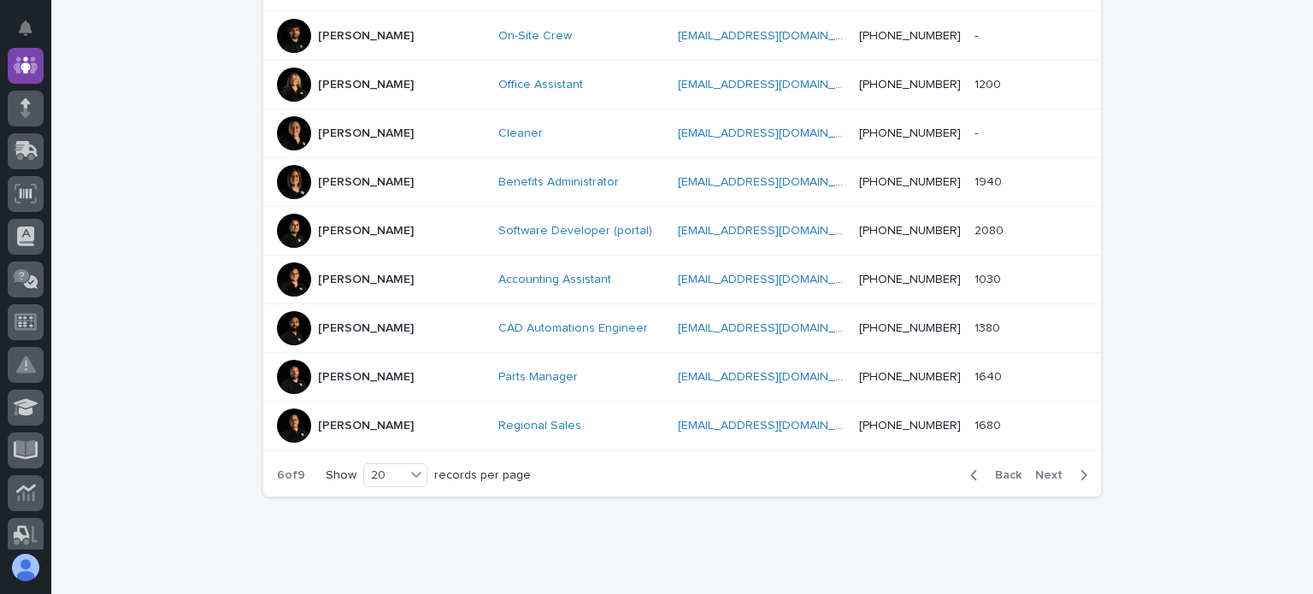
click at [1002, 469] on span "Back" at bounding box center [1003, 475] width 37 height 12
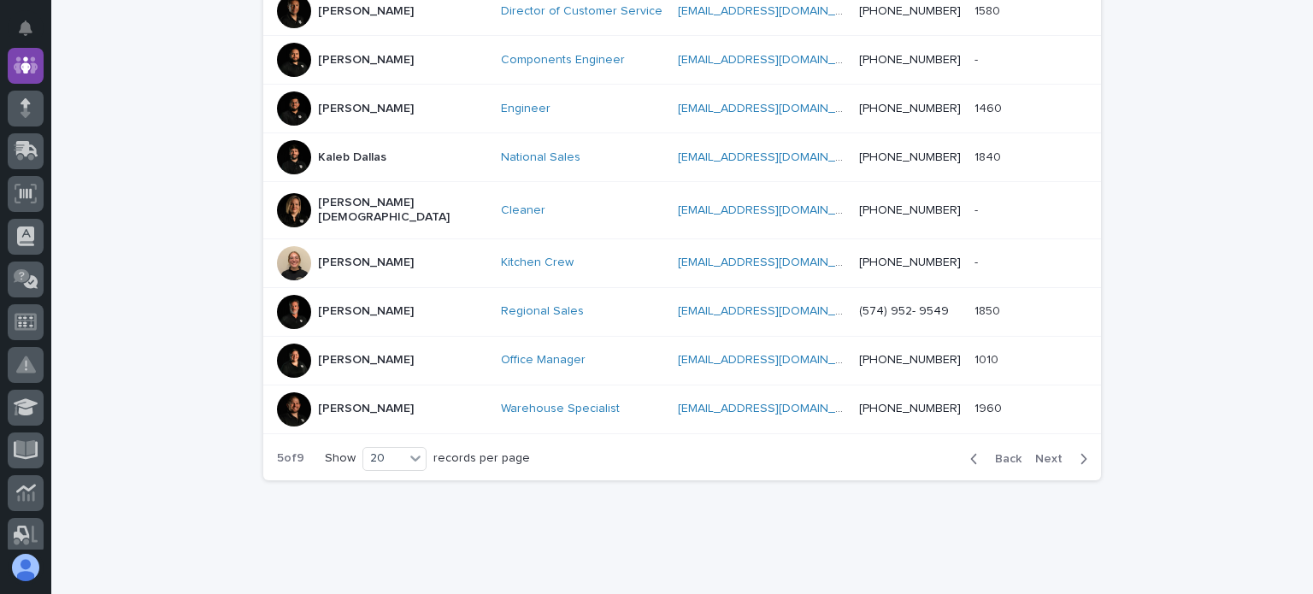
click at [294, 344] on div at bounding box center [294, 361] width 34 height 34
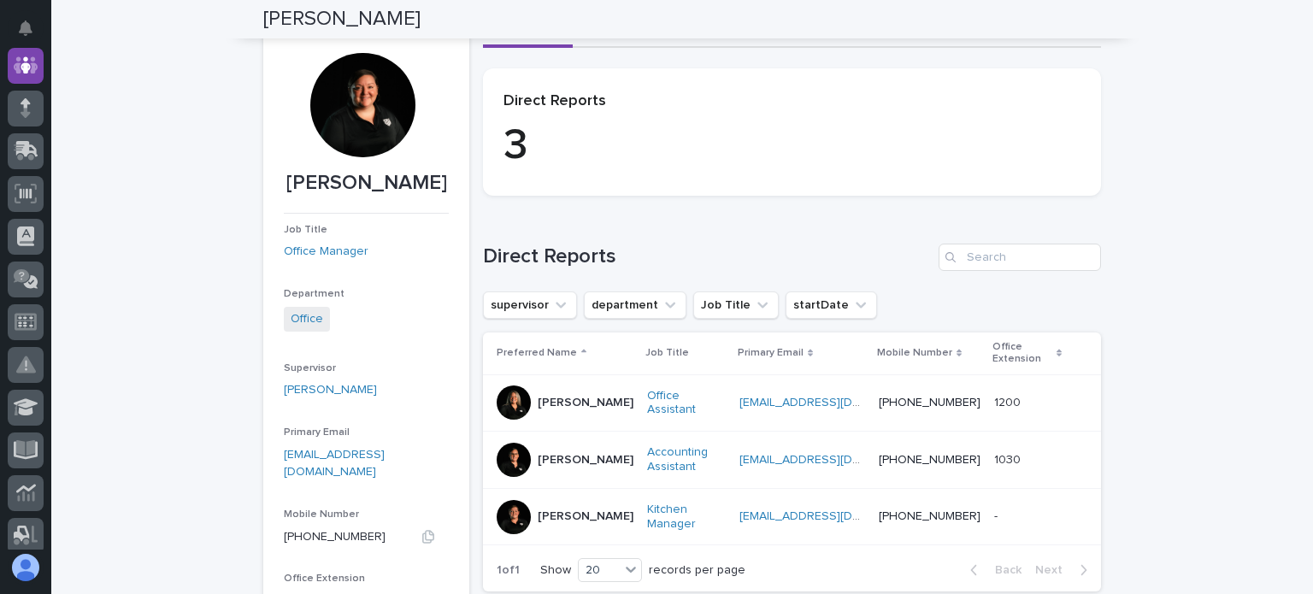
scroll to position [85, 0]
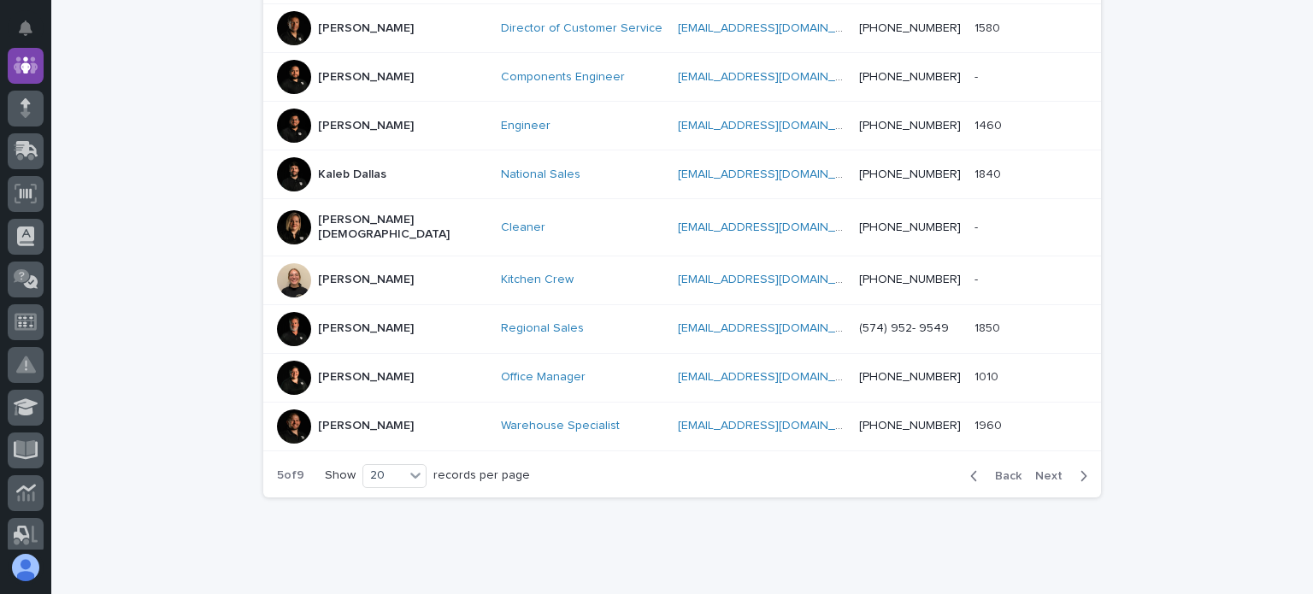
scroll to position [964, 0]
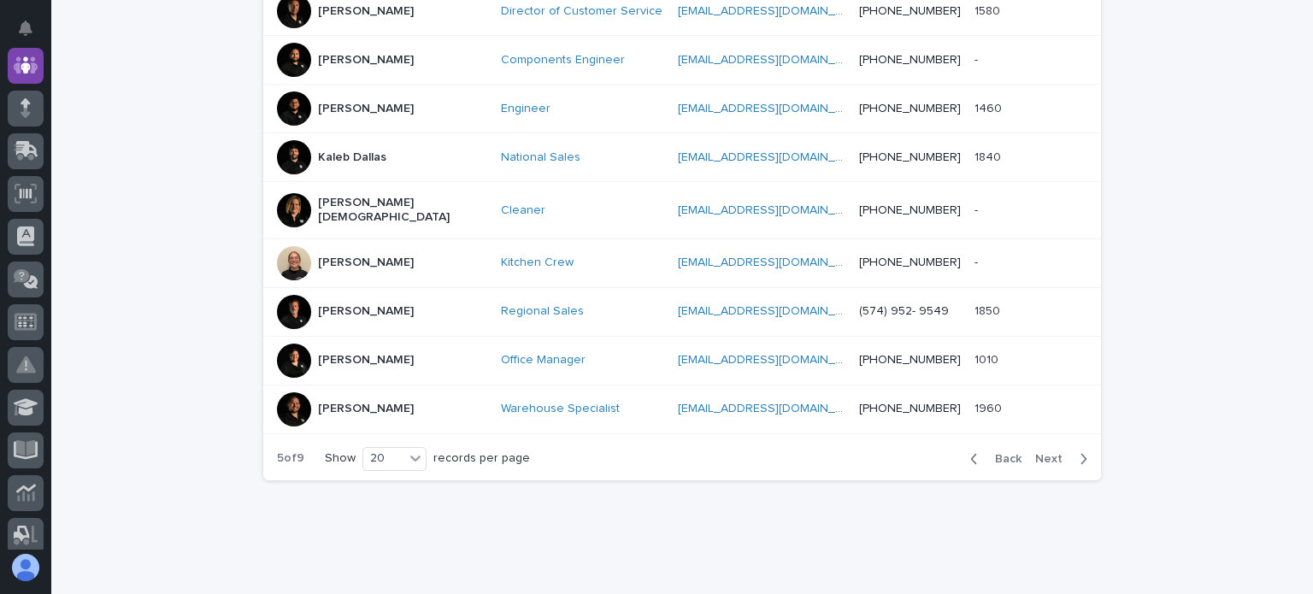
click at [1044, 451] on button "Next" at bounding box center [1064, 458] width 73 height 15
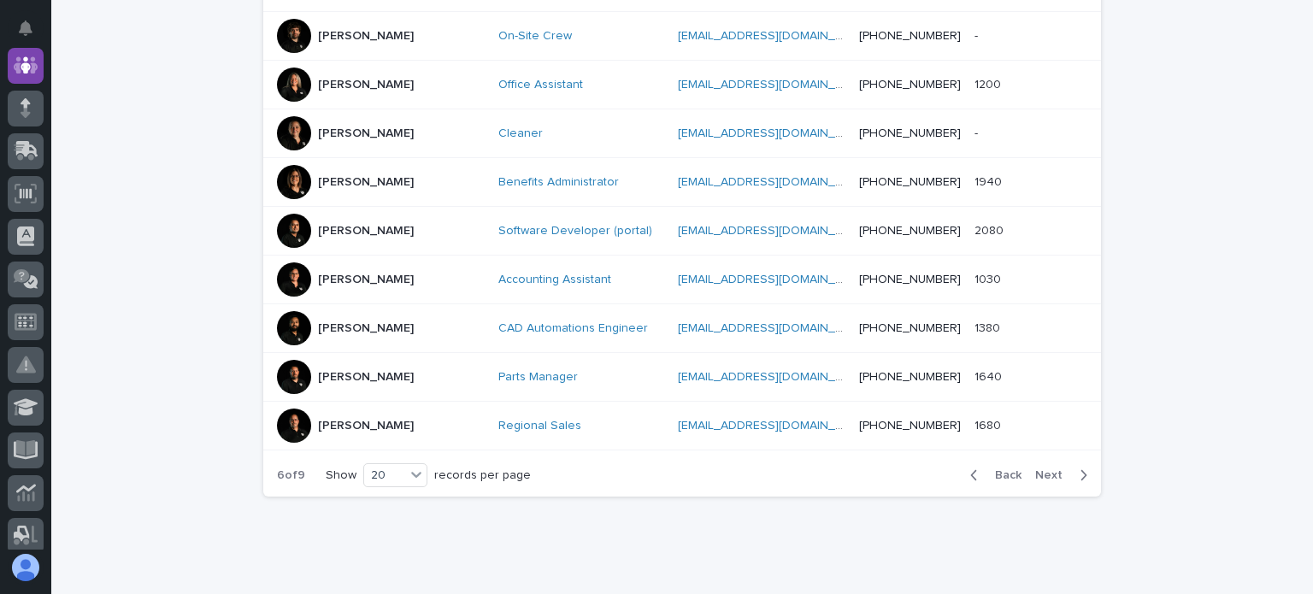
click at [374, 269] on div "Malinda Schwartz" at bounding box center [366, 278] width 96 height 18
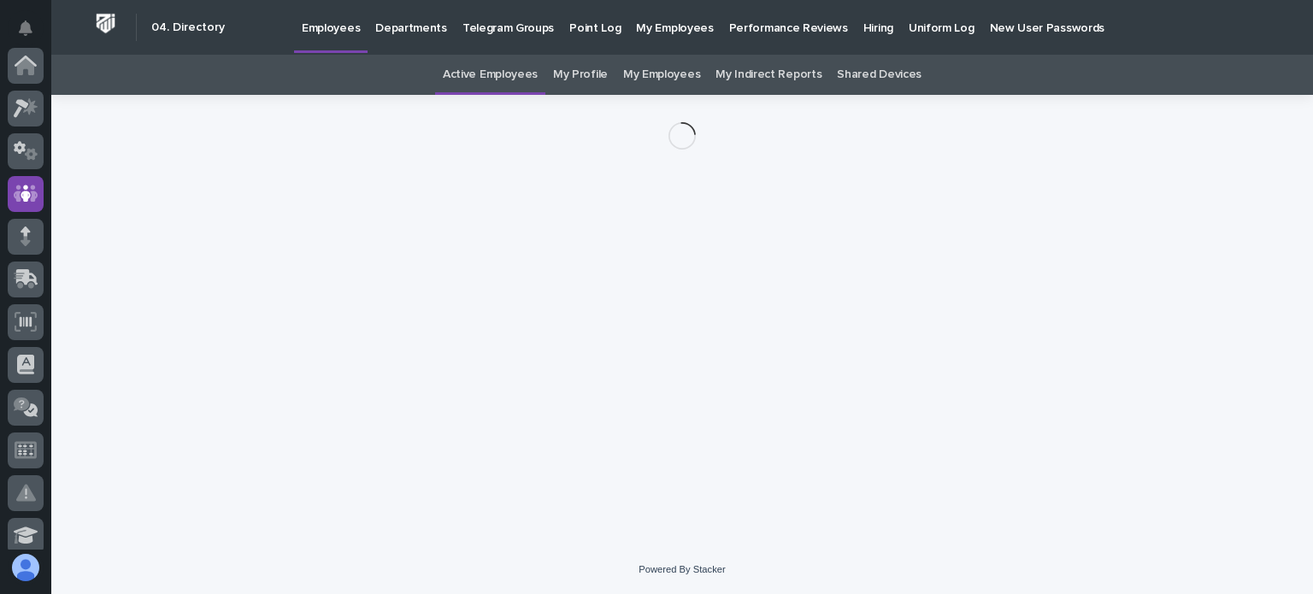
scroll to position [128, 0]
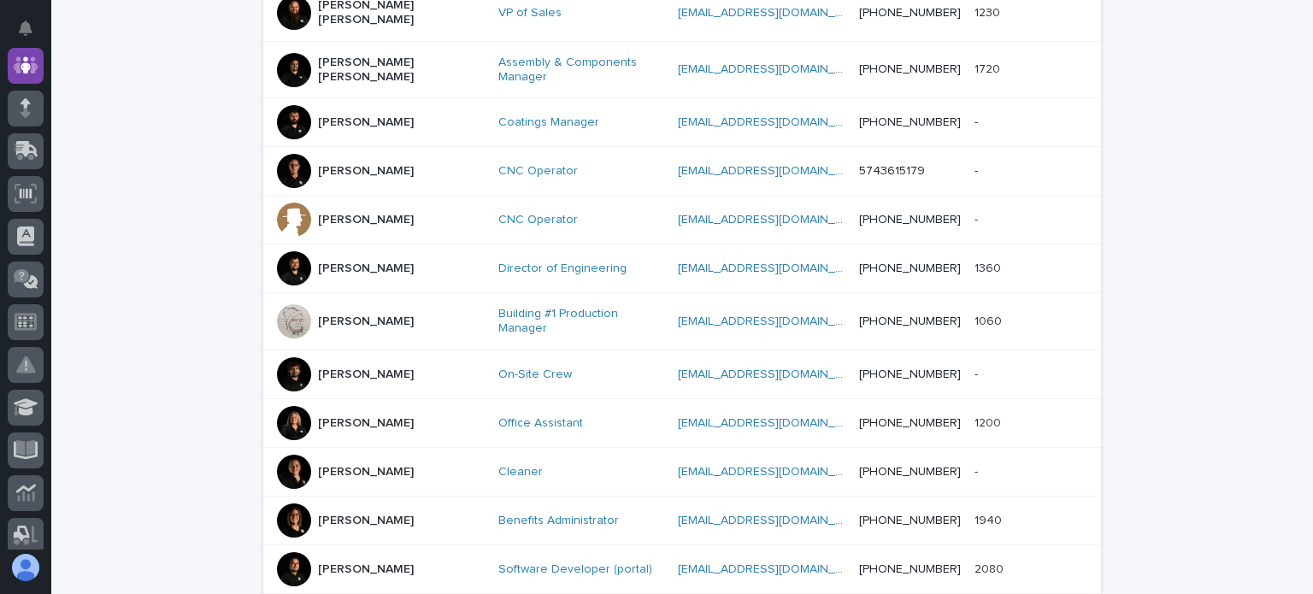
scroll to position [598, 0]
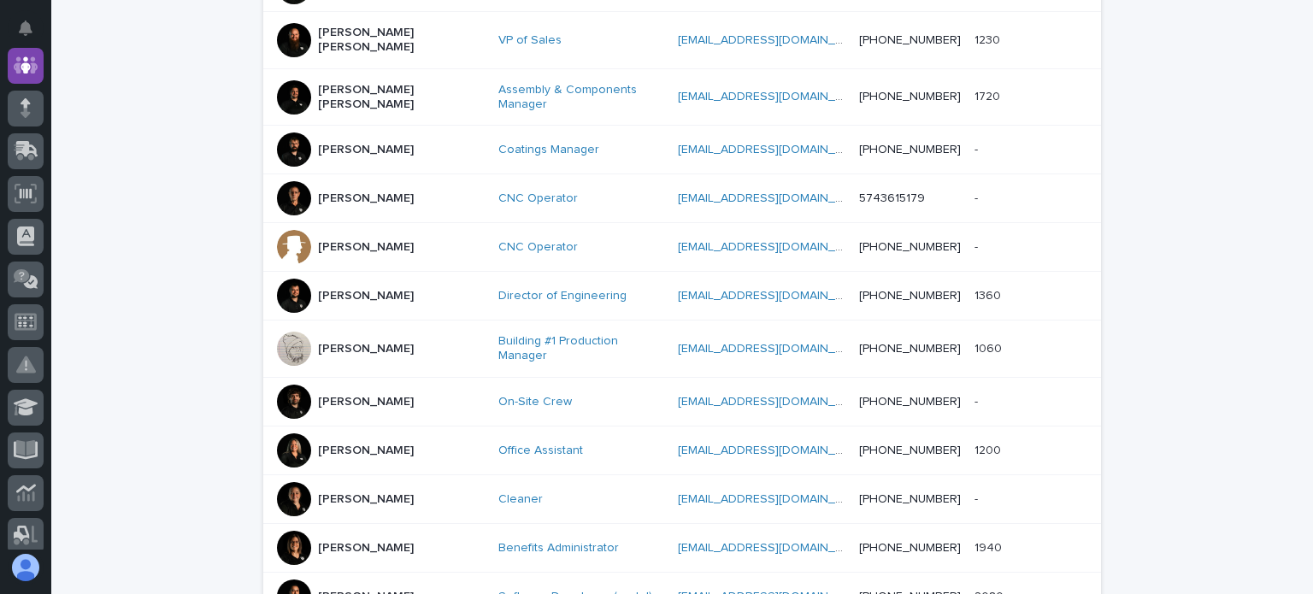
click at [280, 433] on div at bounding box center [294, 450] width 34 height 34
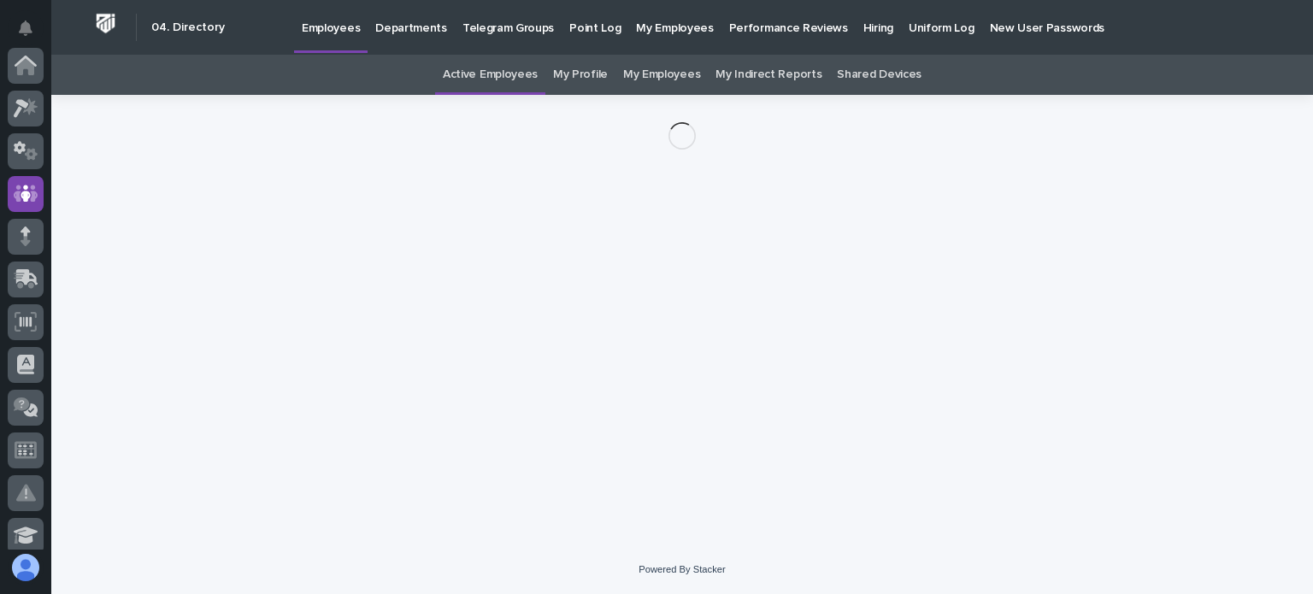
scroll to position [128, 0]
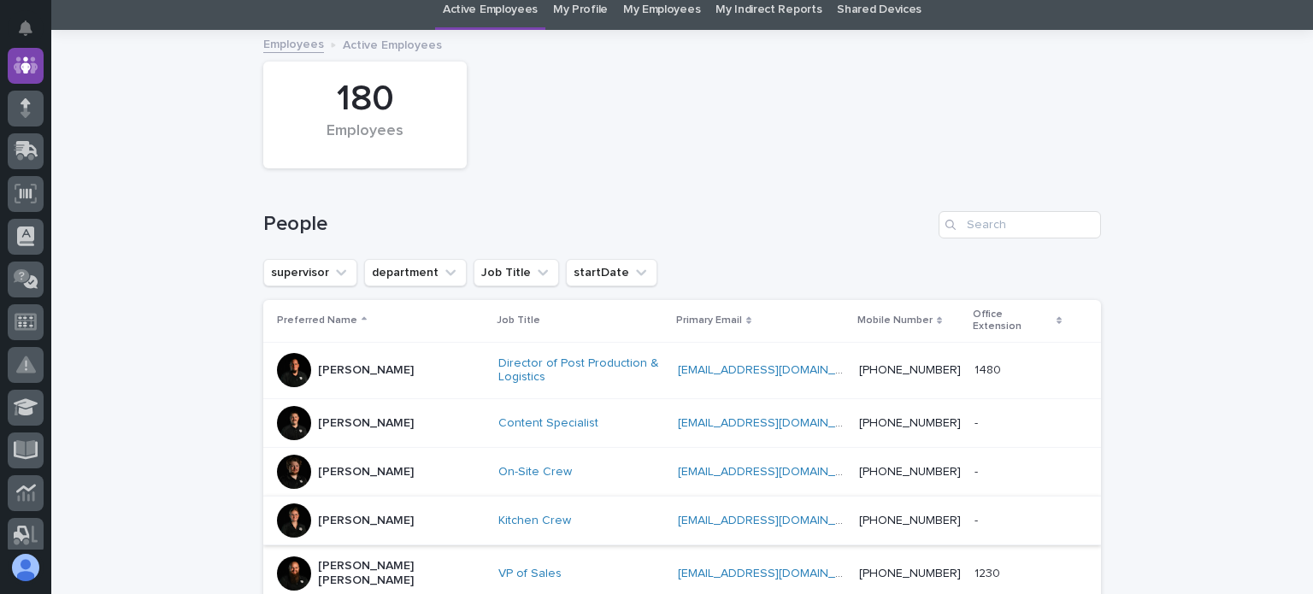
scroll to position [55, 0]
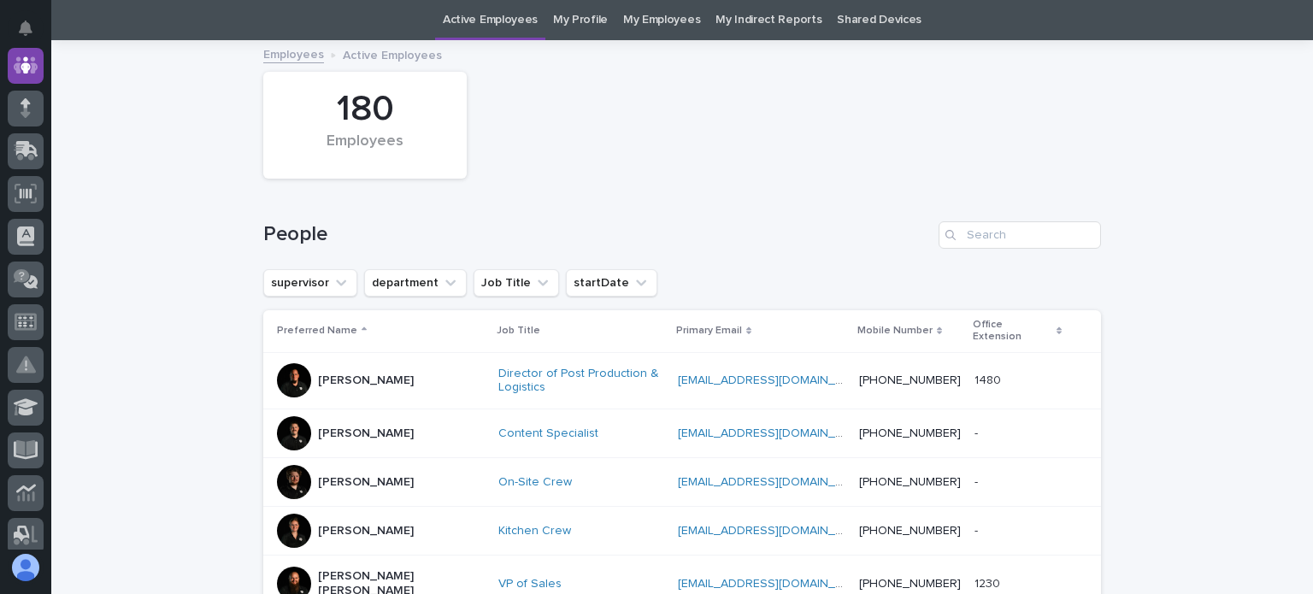
click at [286, 368] on div at bounding box center [294, 380] width 34 height 34
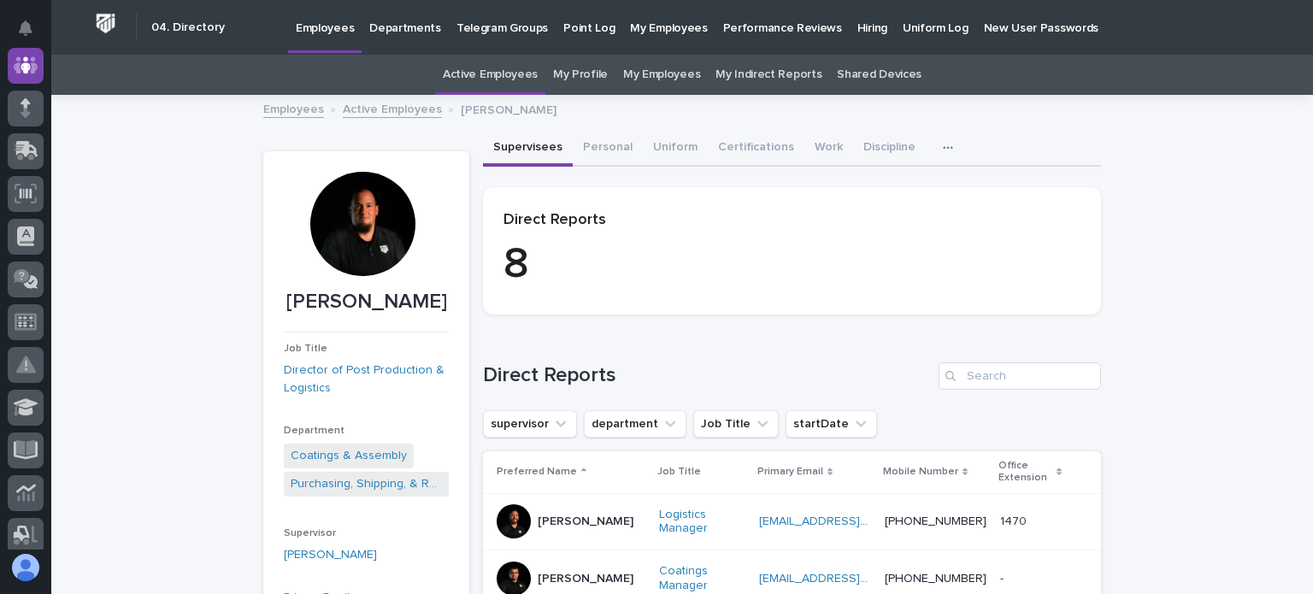
click at [362, 235] on div at bounding box center [362, 224] width 104 height 104
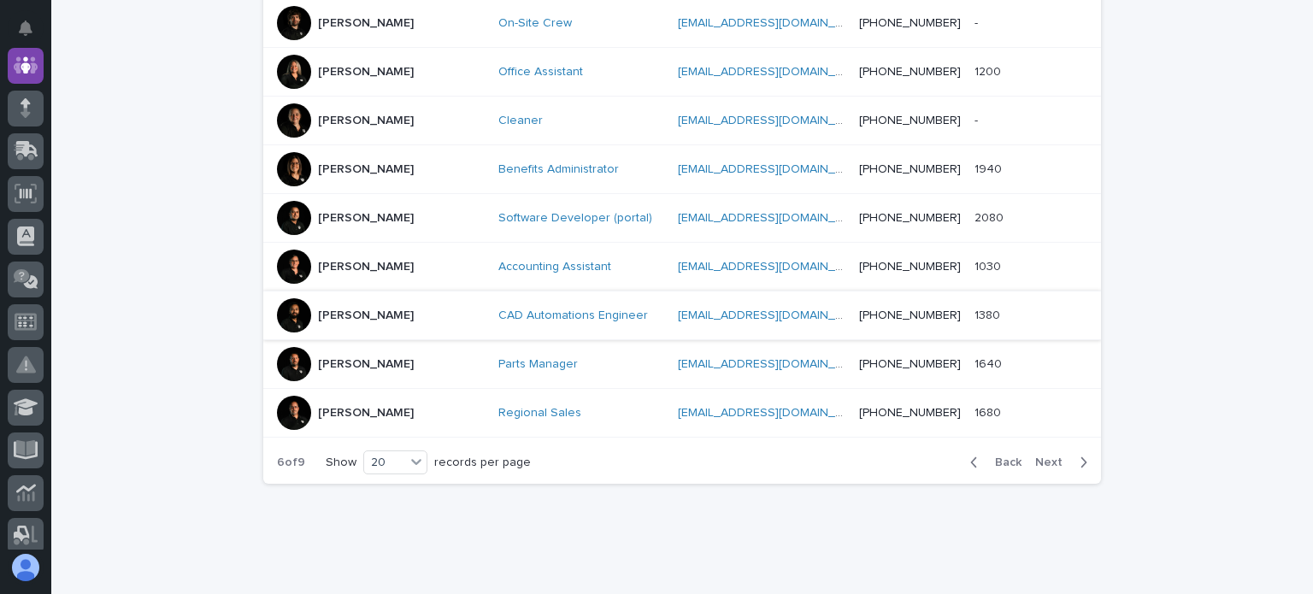
scroll to position [981, 0]
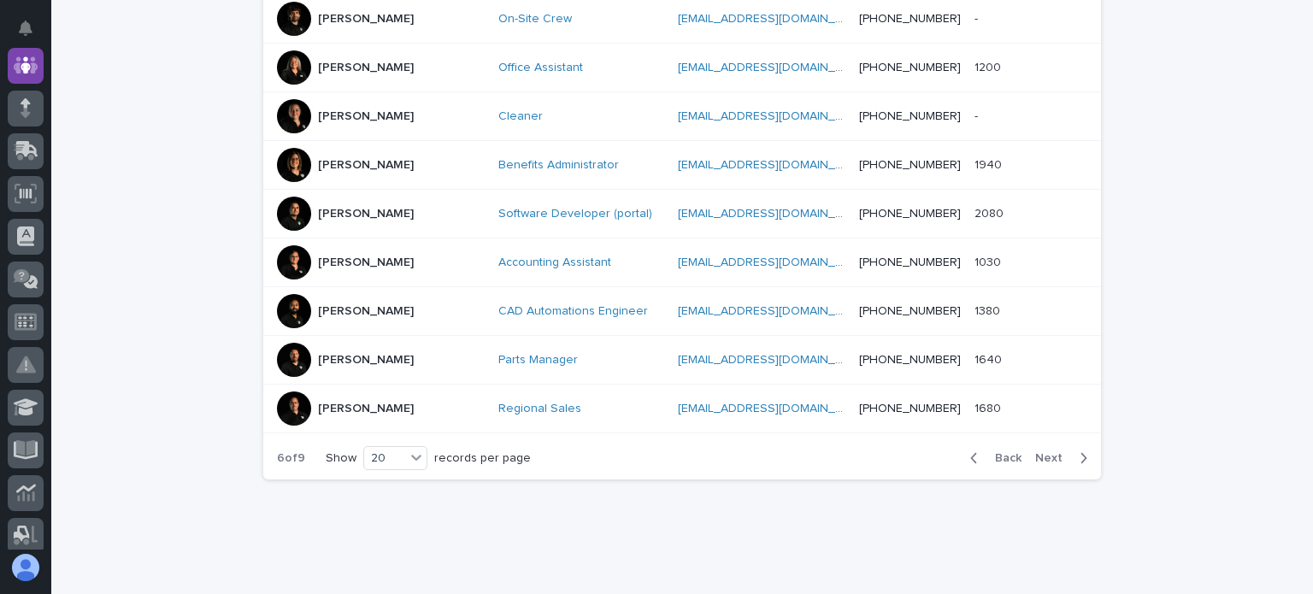
click at [1049, 452] on span "Next" at bounding box center [1054, 458] width 38 height 12
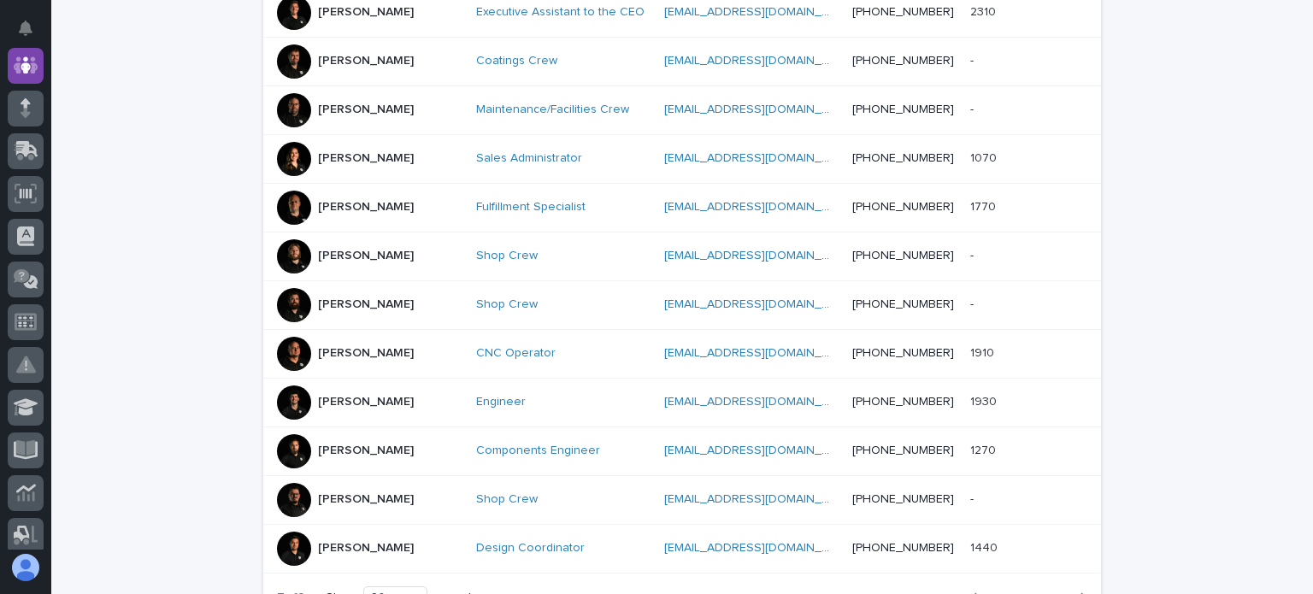
scroll to position [973, 0]
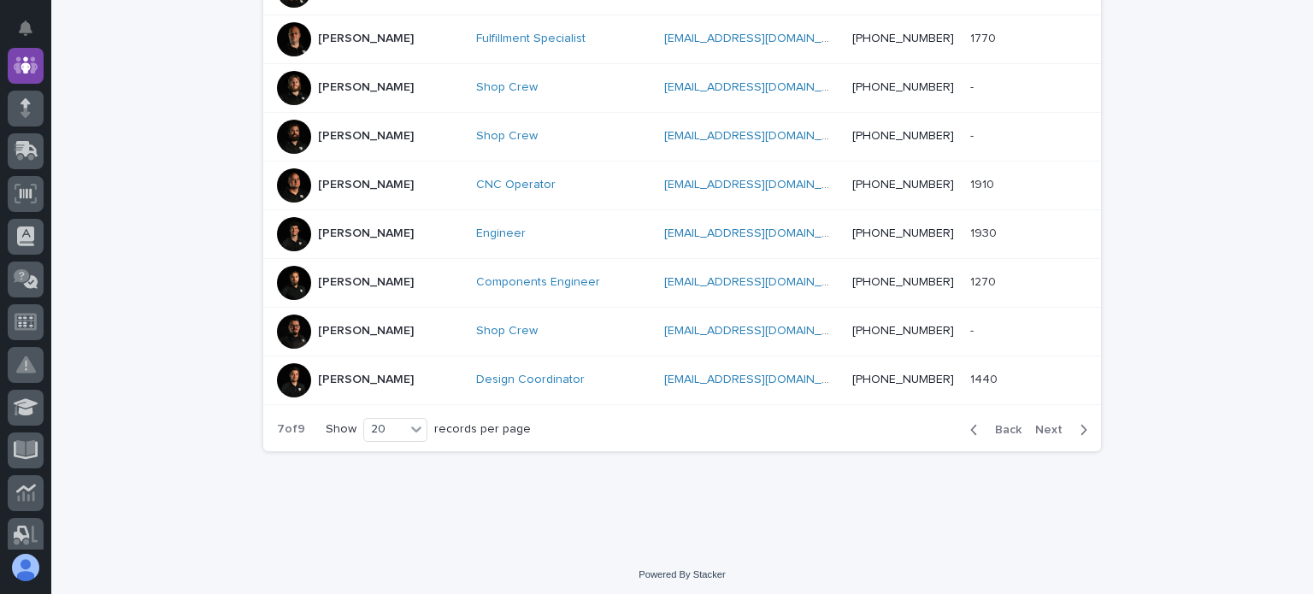
click at [1053, 424] on span "Next" at bounding box center [1054, 430] width 38 height 12
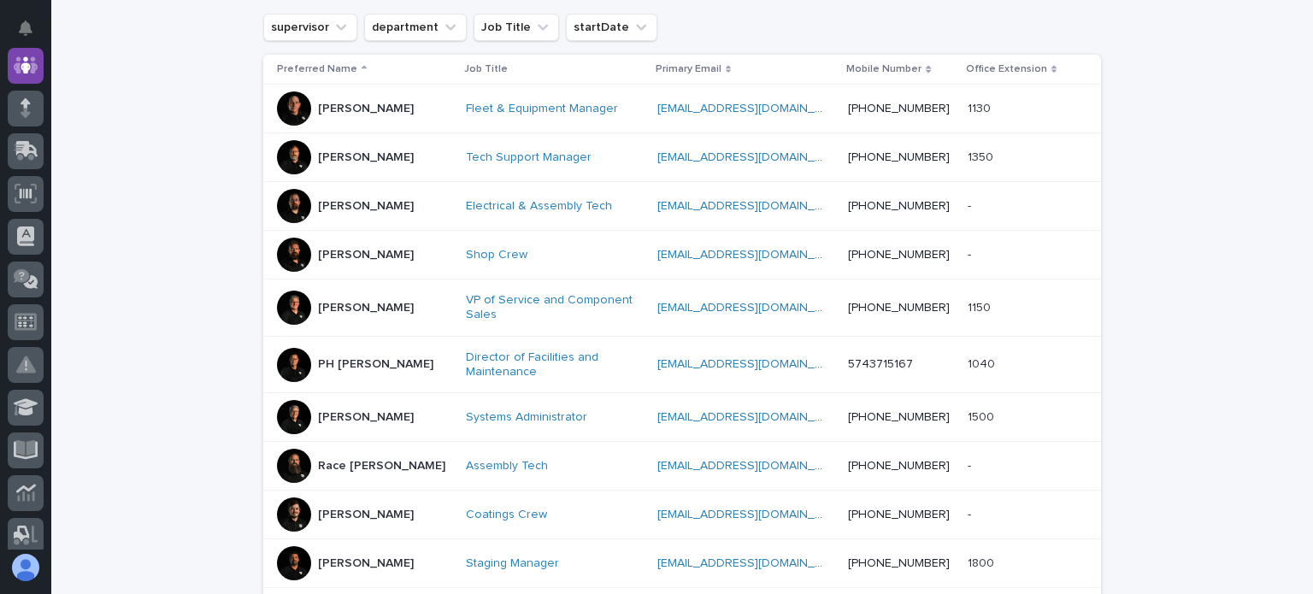
scroll to position [289, 0]
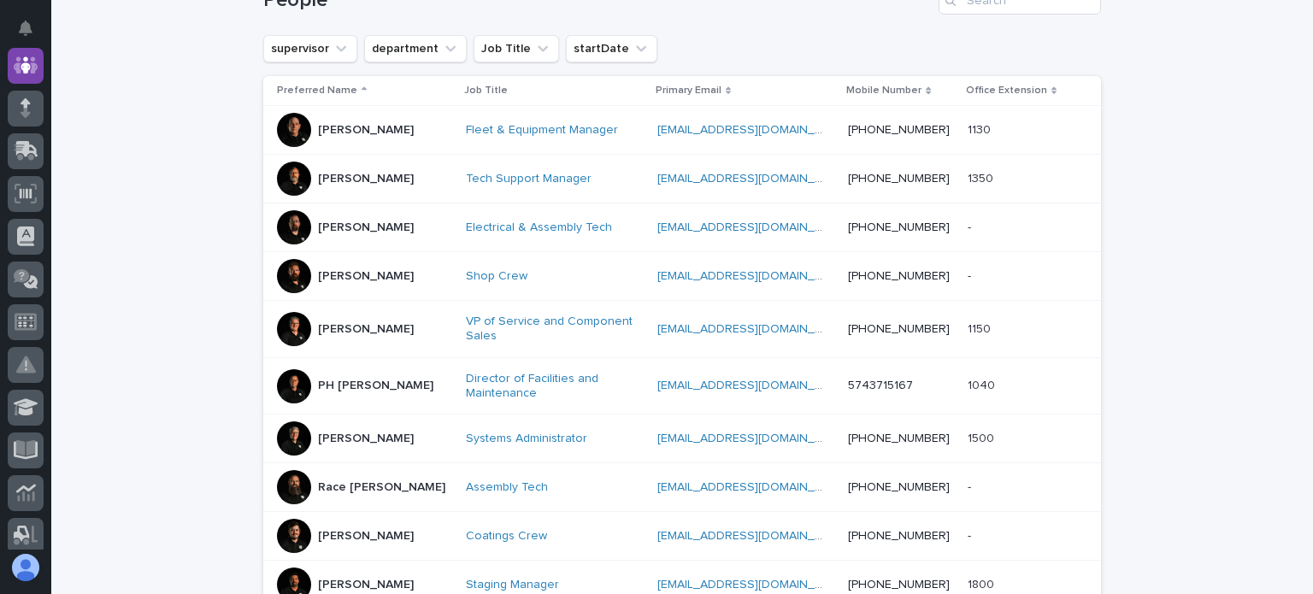
click at [291, 119] on div at bounding box center [294, 130] width 34 height 34
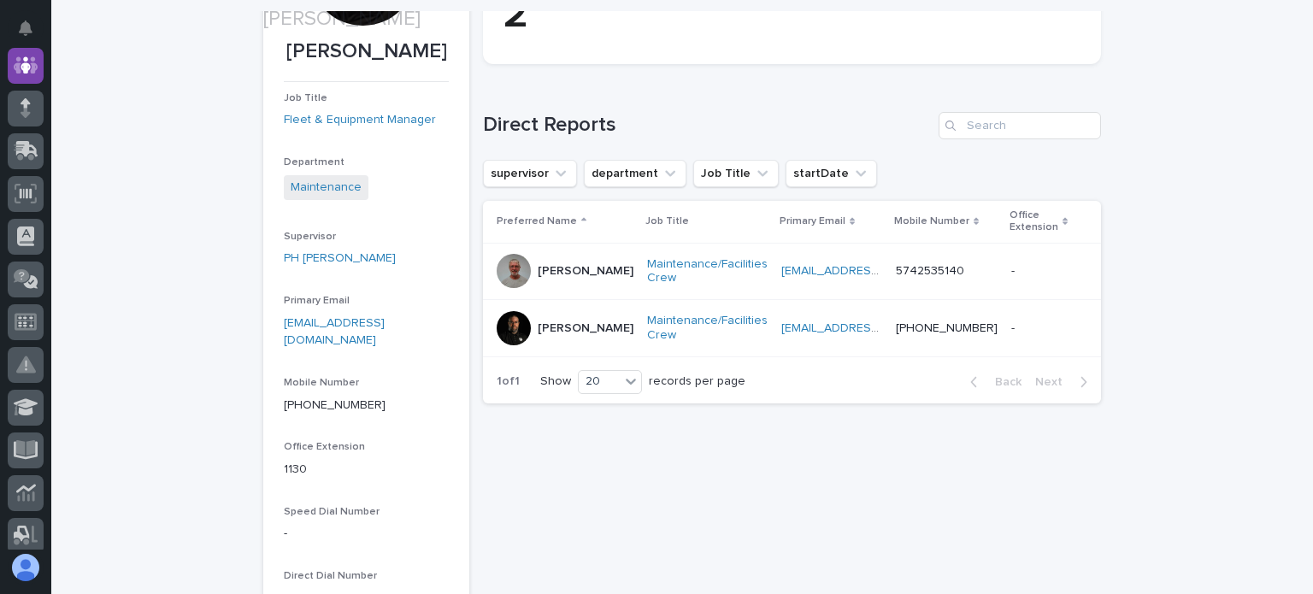
scroll to position [342, 0]
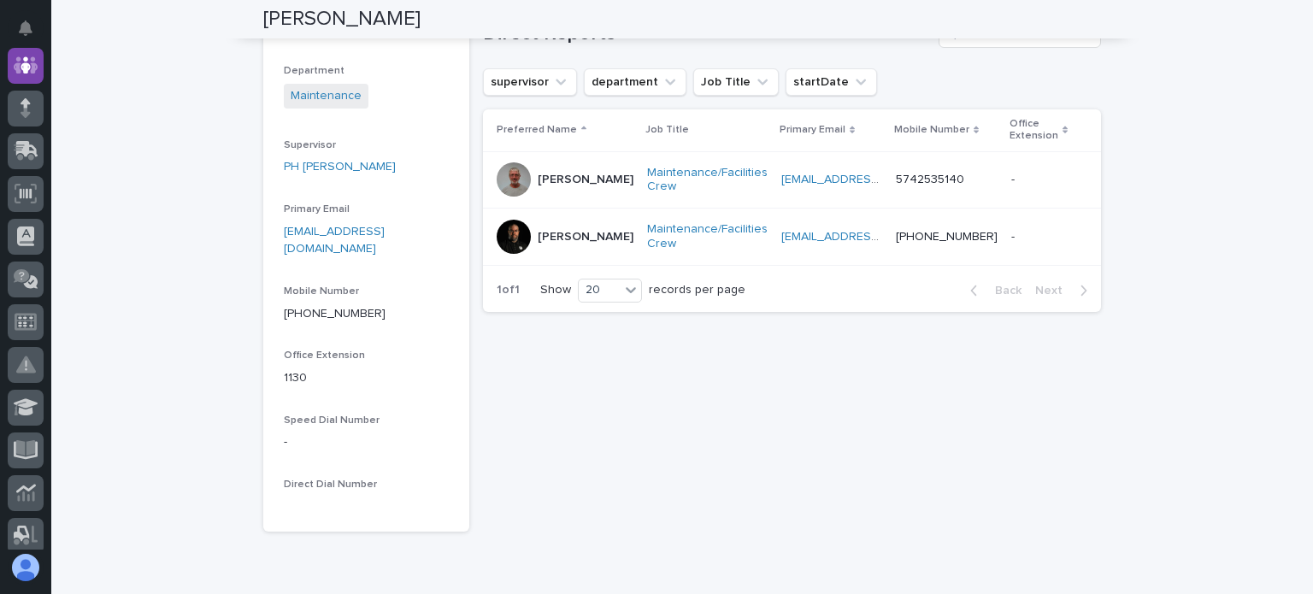
click at [507, 238] on div at bounding box center [514, 237] width 34 height 34
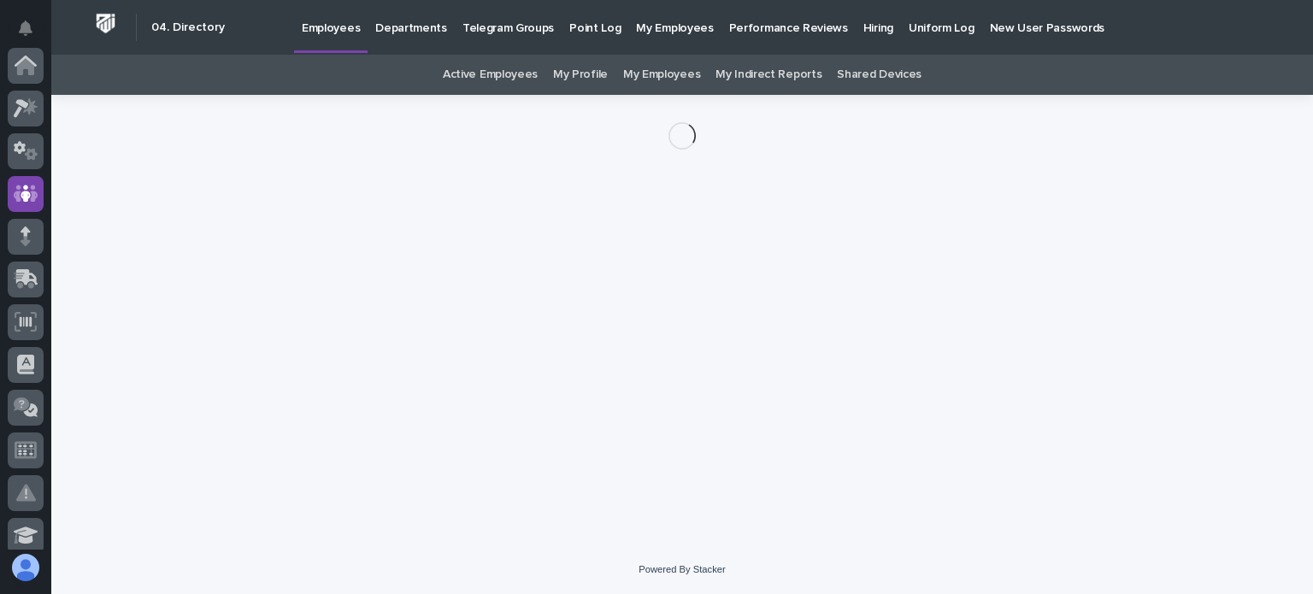
scroll to position [128, 0]
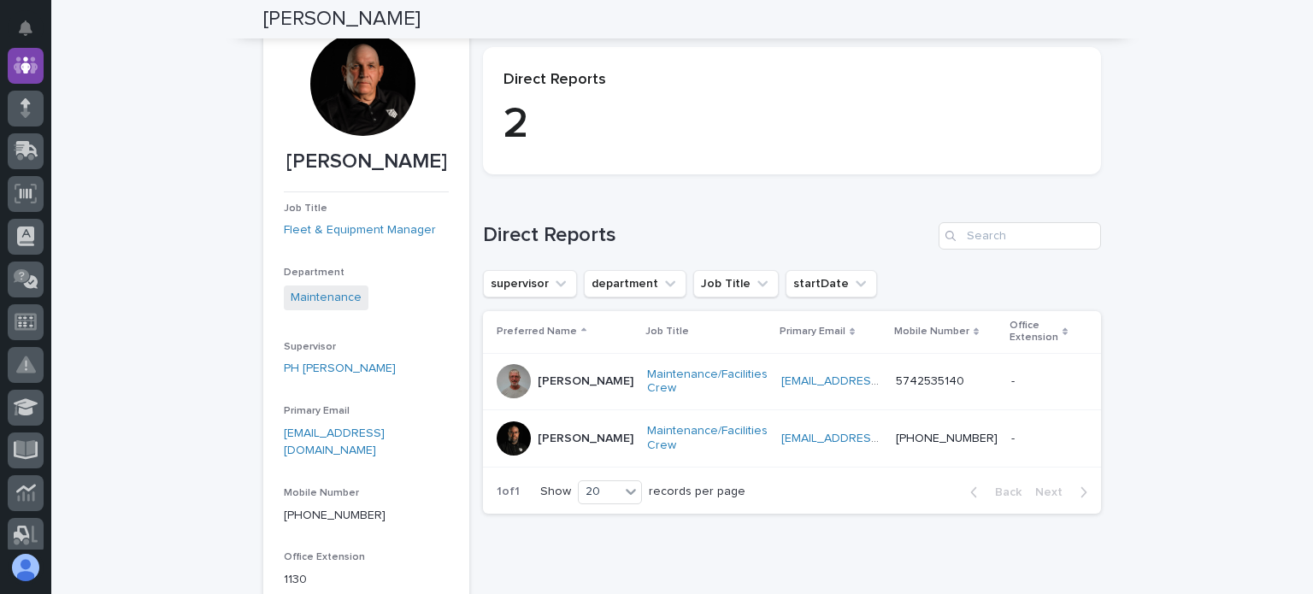
scroll to position [140, 0]
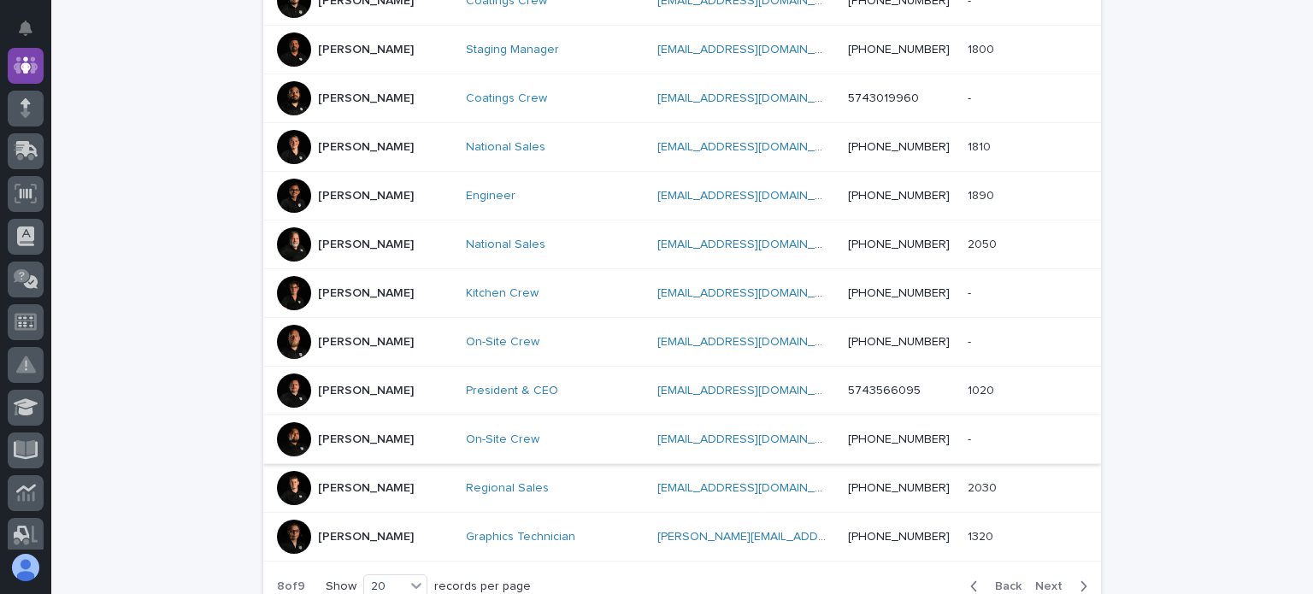
scroll to position [909, 0]
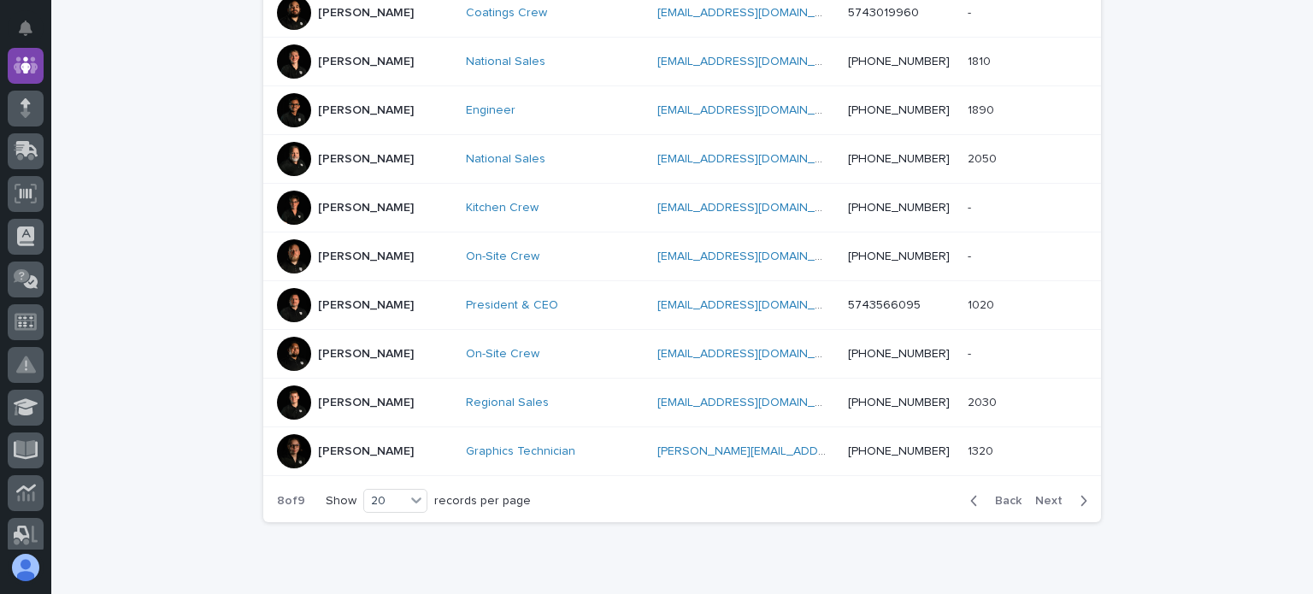
click at [292, 444] on div at bounding box center [294, 451] width 34 height 34
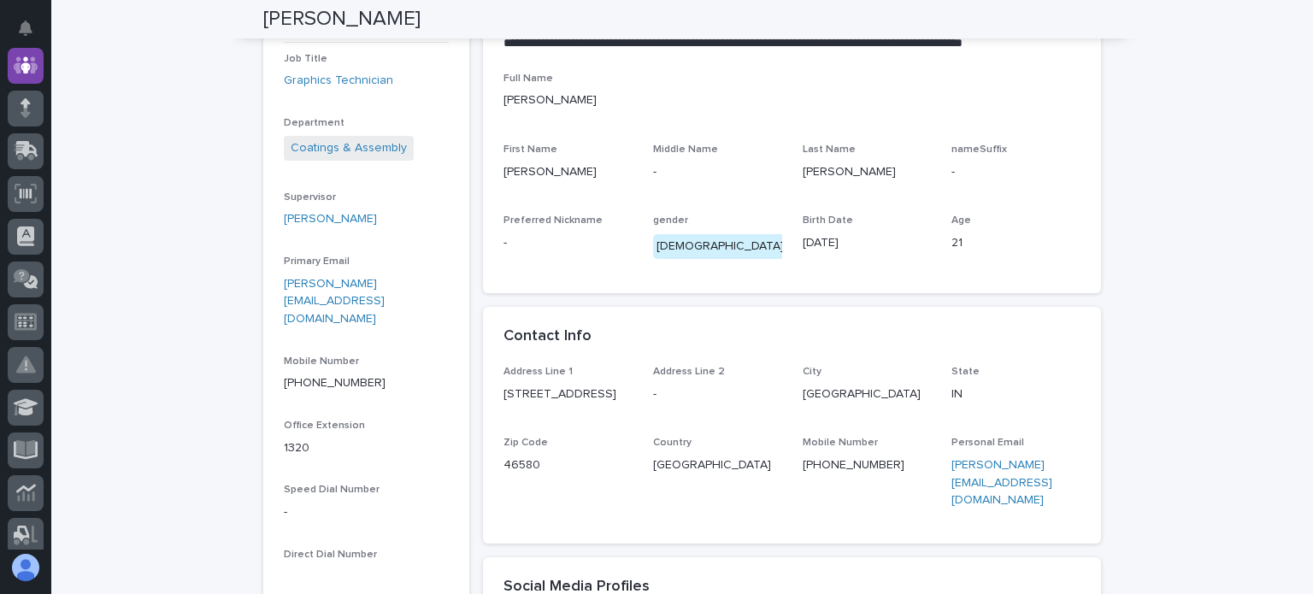
scroll to position [342, 0]
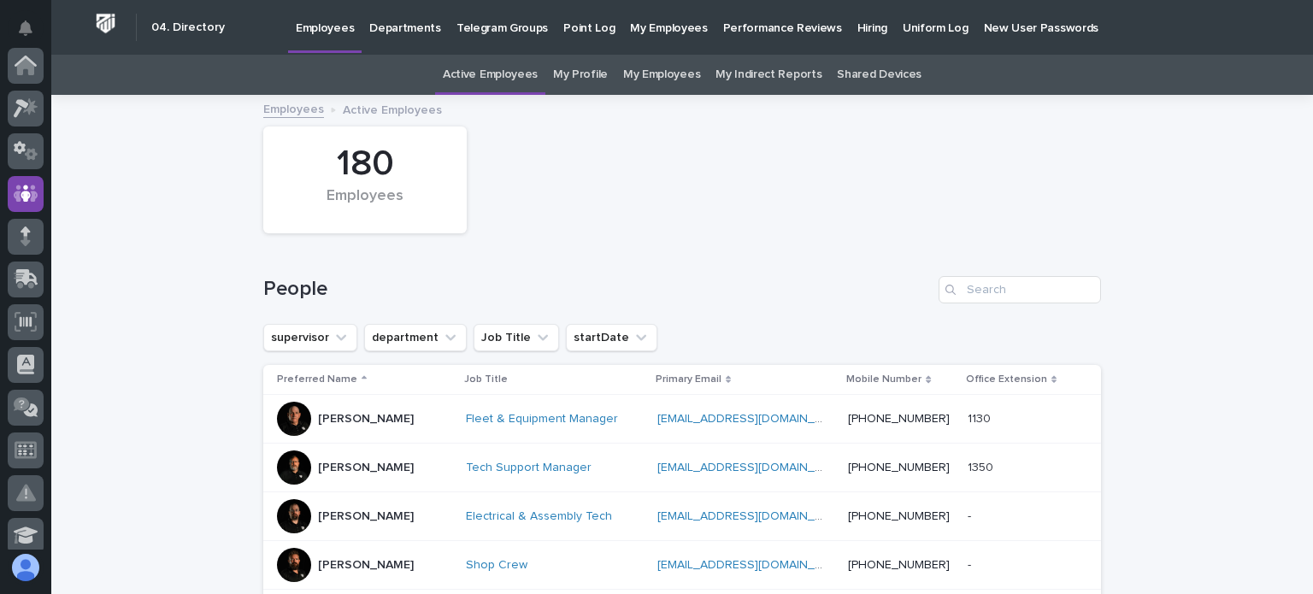
scroll to position [55, 0]
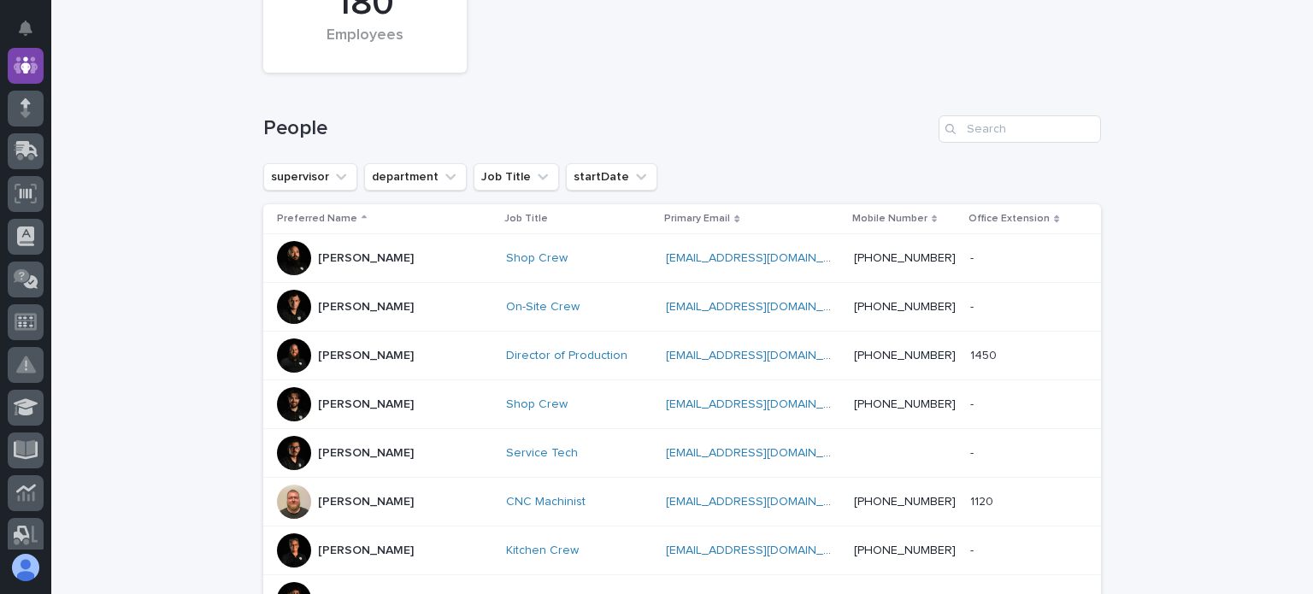
scroll to position [171, 0]
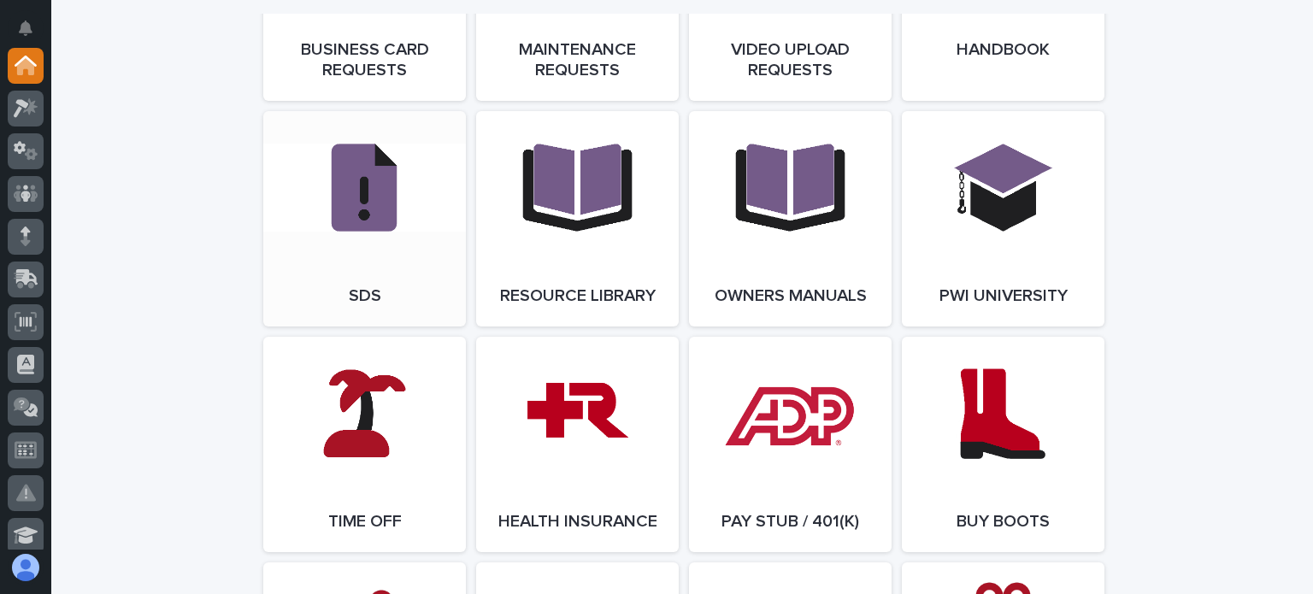
scroll to position [2906, 0]
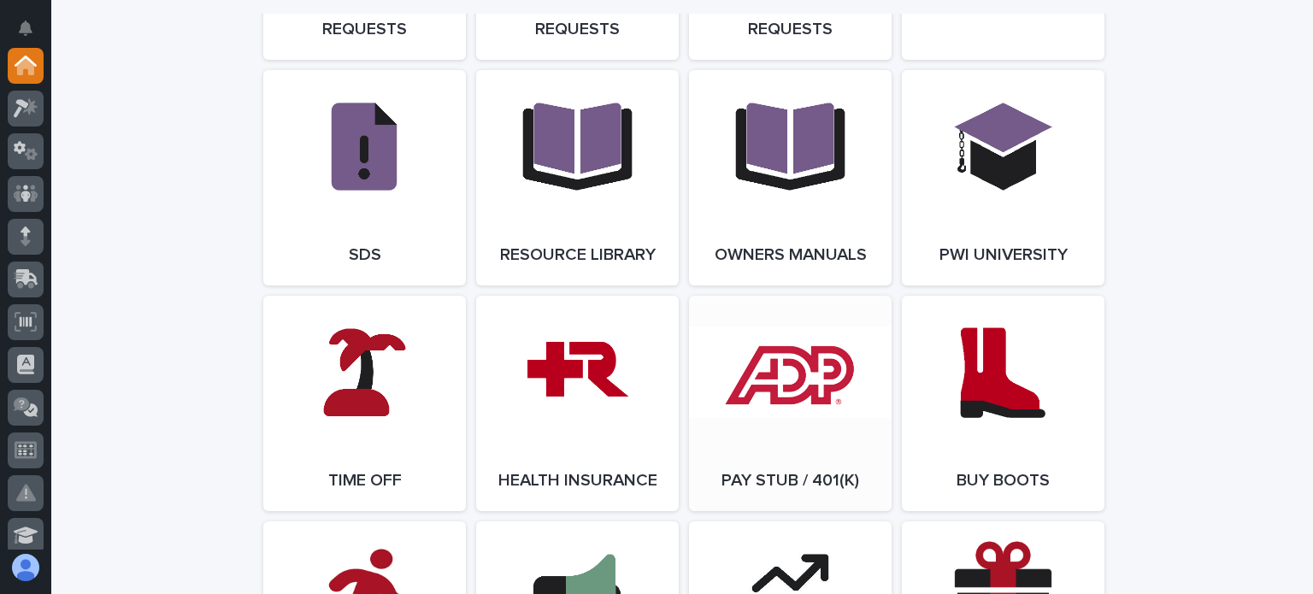
click at [784, 402] on link "Open Link" at bounding box center [790, 403] width 203 height 215
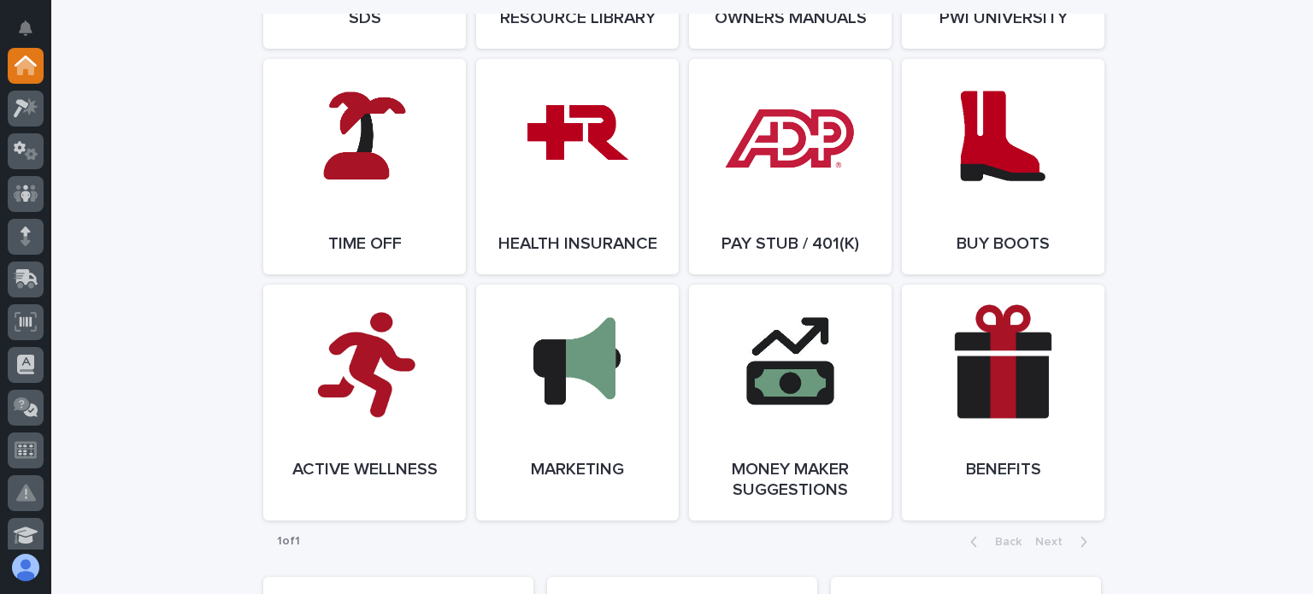
scroll to position [3248, 0]
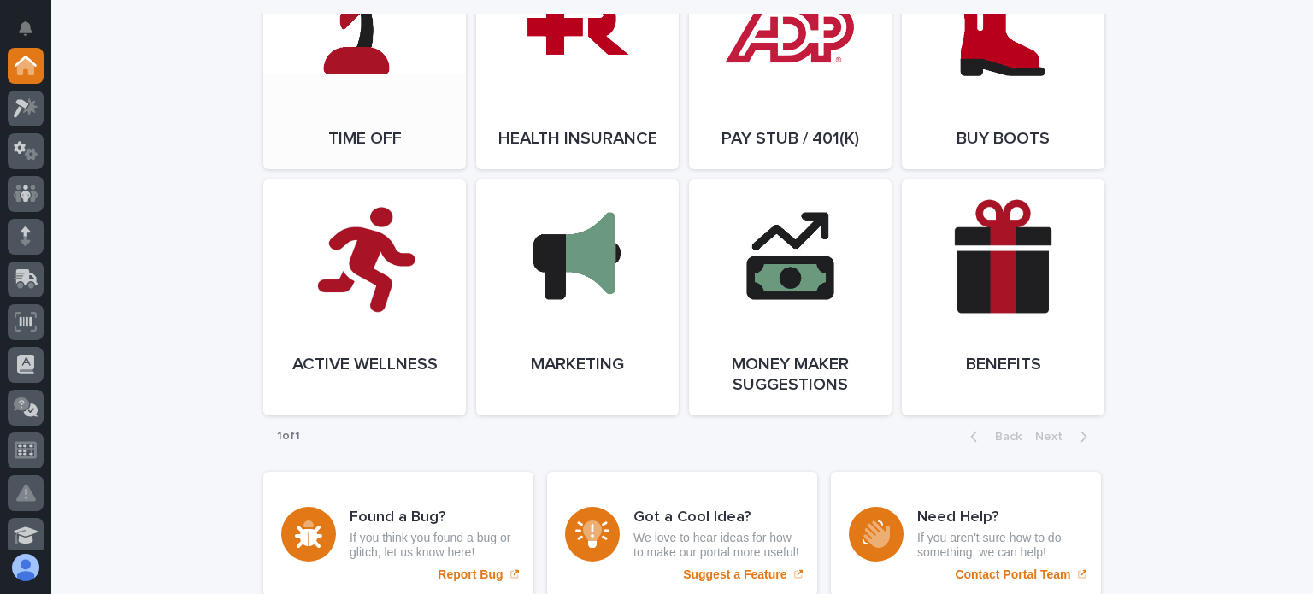
click at [325, 132] on link "Open Link" at bounding box center [364, 61] width 203 height 215
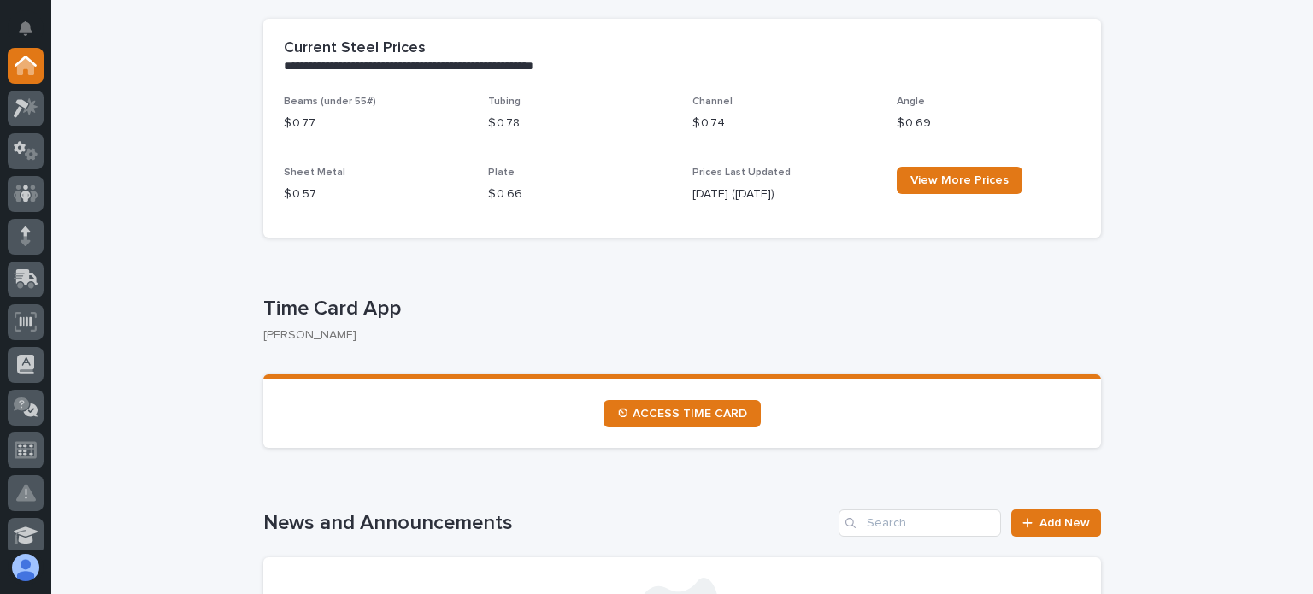
scroll to position [684, 0]
